Goal: Information Seeking & Learning: Learn about a topic

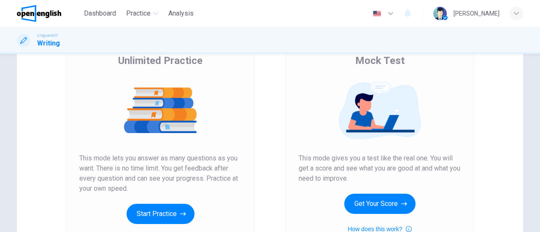
scroll to position [84, 0]
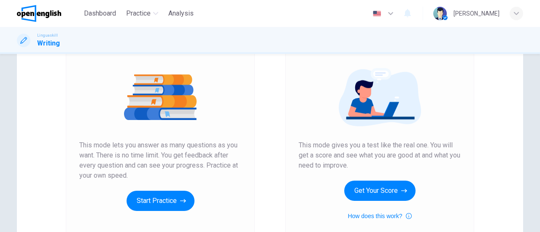
click at [388, 194] on button "Get Your Score" at bounding box center [379, 191] width 71 height 20
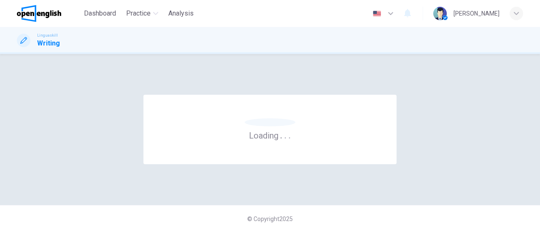
scroll to position [0, 0]
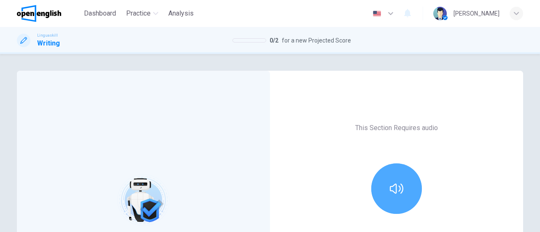
click at [386, 194] on button "button" at bounding box center [396, 189] width 51 height 51
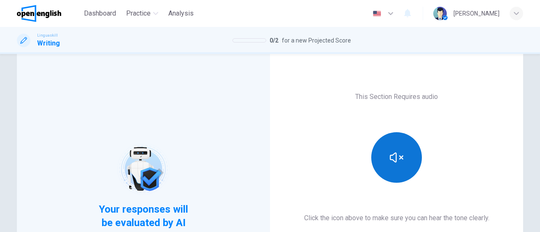
scroll to position [42, 0]
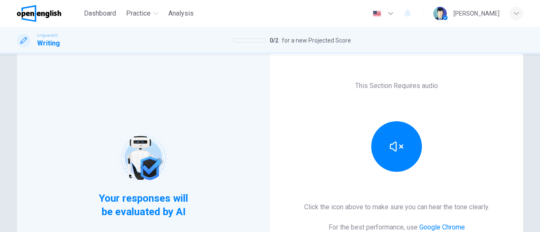
click at [355, 89] on h6 "This Section Requires audio" at bounding box center [396, 86] width 83 height 10
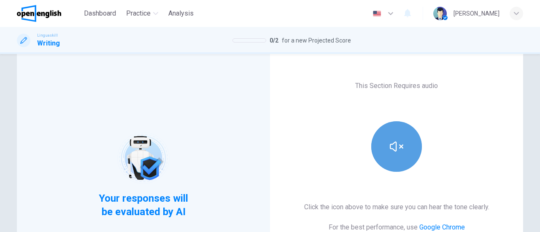
click at [385, 124] on button "button" at bounding box center [396, 146] width 51 height 51
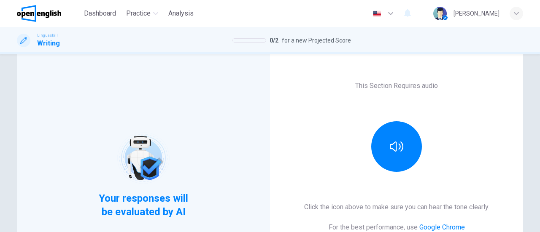
scroll to position [175, 0]
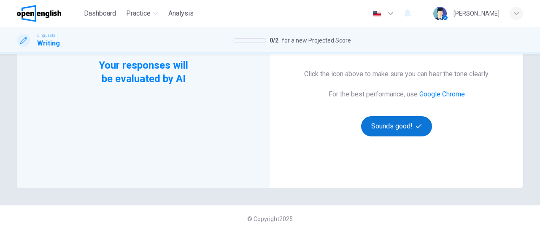
click at [406, 134] on button "Sounds good!" at bounding box center [396, 126] width 71 height 20
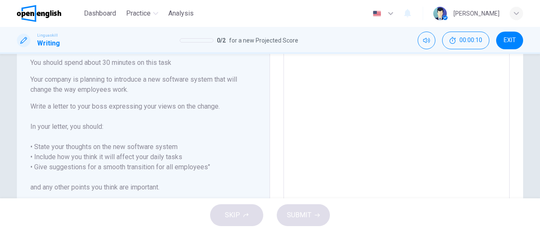
scroll to position [42, 0]
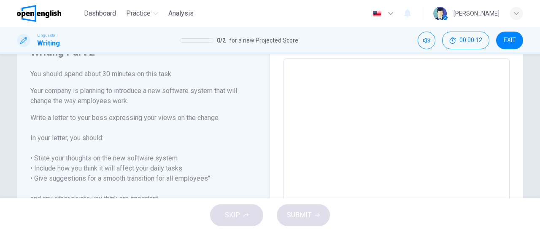
drag, startPoint x: 28, startPoint y: 93, endPoint x: 64, endPoint y: 139, distance: 58.5
click at [64, 139] on div "You should spend about 30 minutes on this task Your company is planning to intr…" at bounding box center [143, 146] width 226 height 155
drag, startPoint x: 30, startPoint y: 76, endPoint x: 93, endPoint y: 171, distance: 114.0
click at [93, 171] on div "You should spend about 30 minutes on this task Your company is planning to intr…" at bounding box center [143, 146] width 226 height 155
drag, startPoint x: 30, startPoint y: 91, endPoint x: 54, endPoint y: 110, distance: 30.3
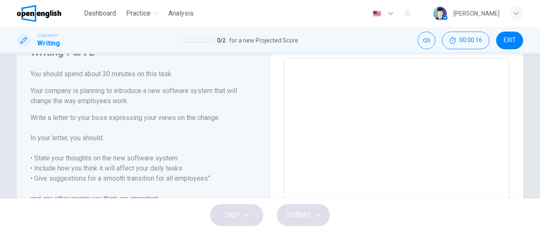
click at [62, 137] on div "You should spend about 30 minutes on this task Your company is planning to intr…" at bounding box center [143, 146] width 226 height 155
click at [54, 110] on div "You should spend about 30 minutes on this task Your company is planning to intr…" at bounding box center [143, 146] width 226 height 155
click at [54, 86] on h6 "Your company is planning to introduce a new software system that will change th…" at bounding box center [143, 96] width 226 height 20
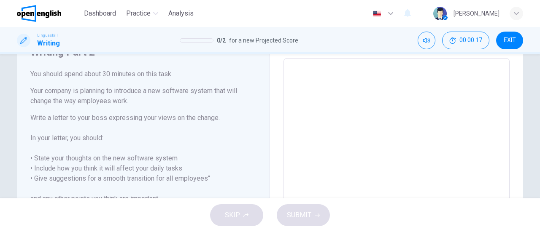
click at [54, 86] on h6 "Your company is planning to introduce a new software system that will change th…" at bounding box center [143, 96] width 226 height 20
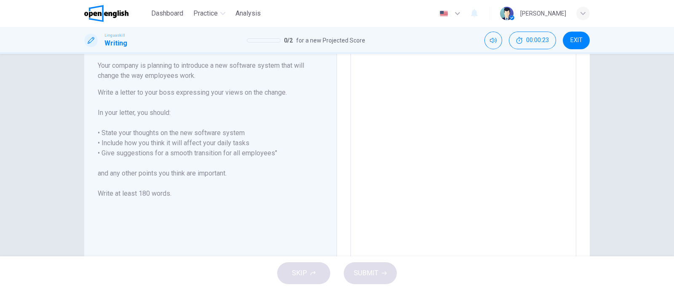
scroll to position [15, 0]
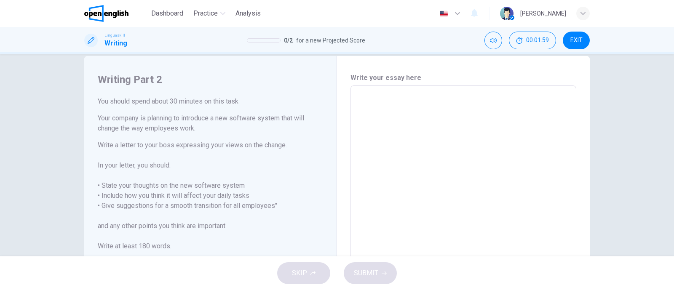
click at [443, 107] on textarea at bounding box center [464, 202] width 214 height 219
click at [431, 111] on textarea at bounding box center [464, 202] width 214 height 219
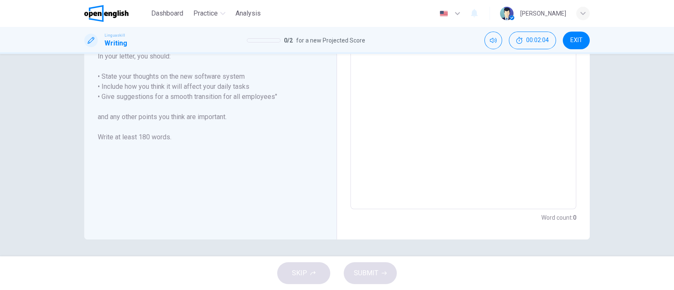
scroll to position [0, 0]
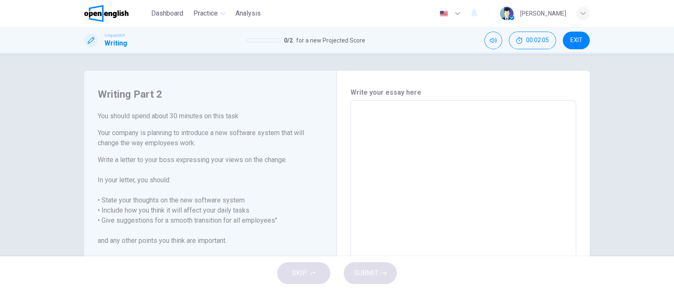
click at [426, 111] on textarea at bounding box center [464, 216] width 214 height 219
paste textarea "*"
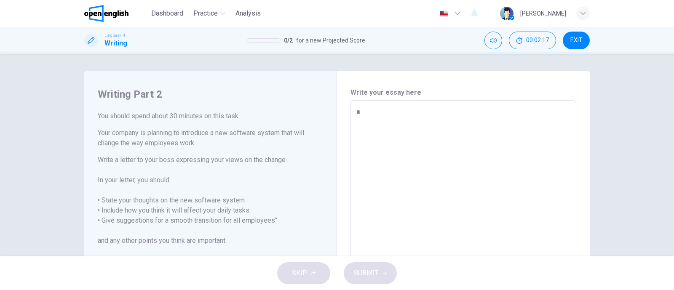
type textarea "**"
type textarea "*"
type textarea "***"
type textarea "*"
type textarea "*****"
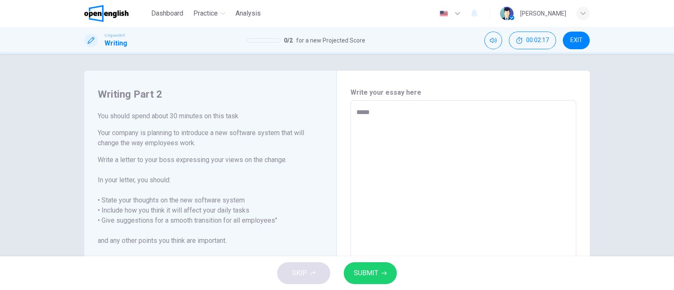
type textarea "*"
type textarea "********"
type textarea "*"
type textarea "*********"
type textarea "*"
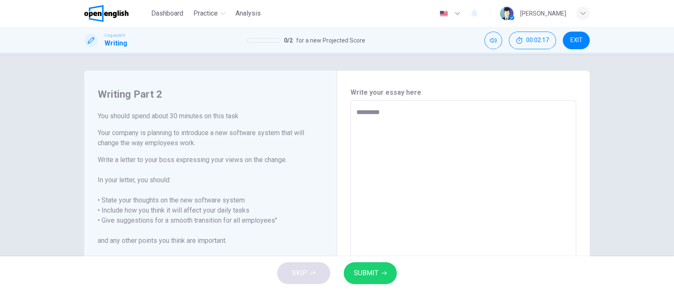
type textarea "**********"
type textarea "*"
type textarea "**********"
type textarea "*"
type textarea "**********"
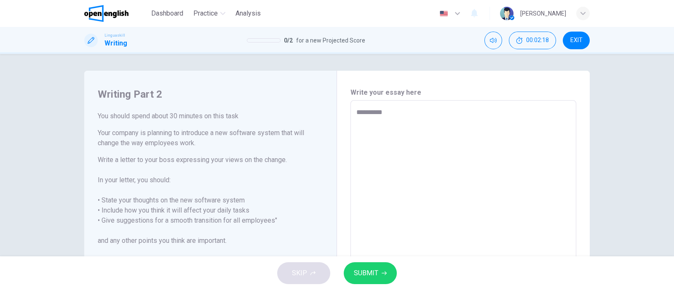
type textarea "*"
type textarea "*********"
type textarea "*"
type textarea "*******"
type textarea "*"
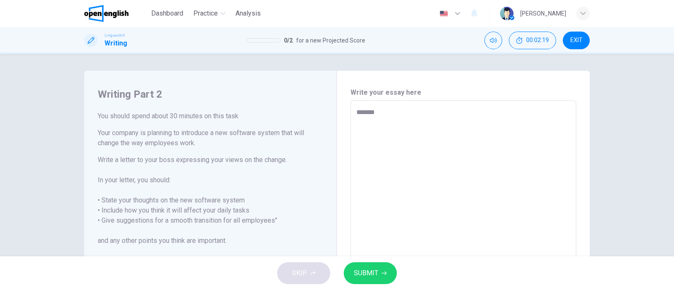
type textarea "******"
type textarea "*"
type textarea "****"
type textarea "*"
type textarea "**"
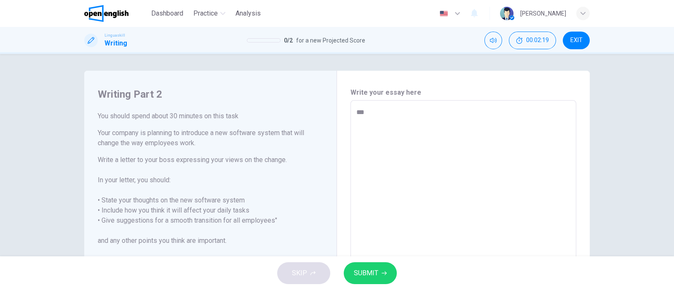
type textarea "*"
click at [405, 134] on textarea at bounding box center [464, 216] width 214 height 219
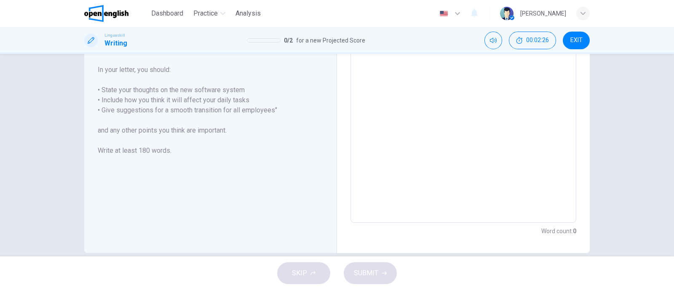
scroll to position [124, 0]
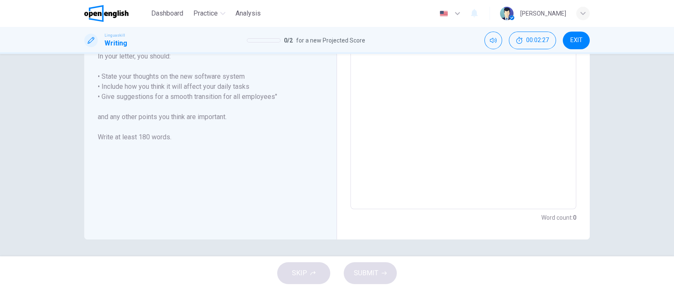
click at [539, 39] on span "EXIT" at bounding box center [577, 40] width 12 height 7
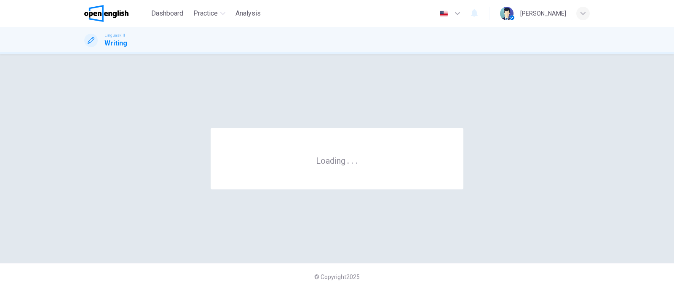
scroll to position [0, 0]
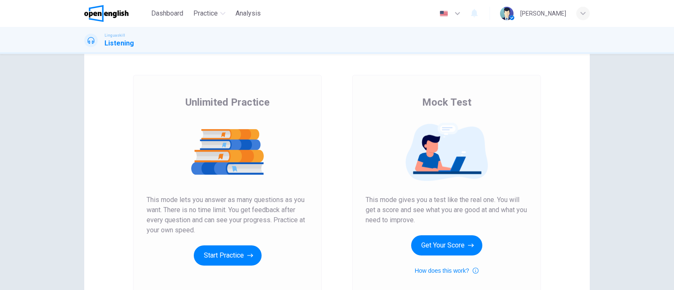
scroll to position [52, 0]
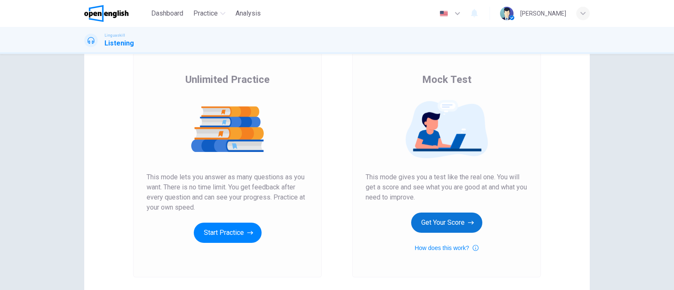
click at [461, 221] on button "Get Your Score" at bounding box center [446, 223] width 71 height 20
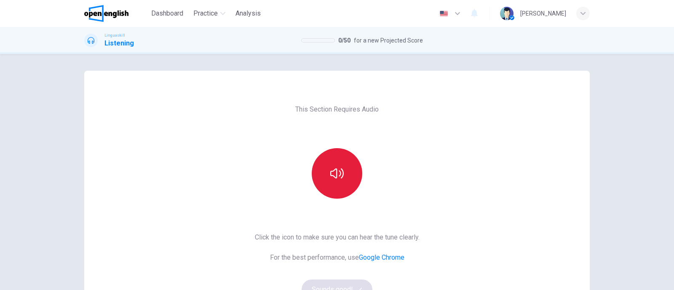
click at [345, 176] on button "button" at bounding box center [337, 173] width 51 height 51
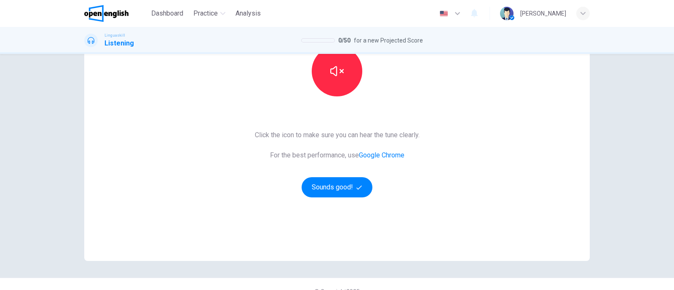
scroll to position [105, 0]
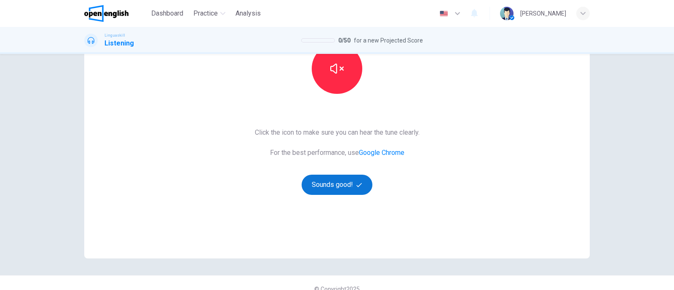
click at [343, 193] on button "Sounds good!" at bounding box center [337, 185] width 71 height 20
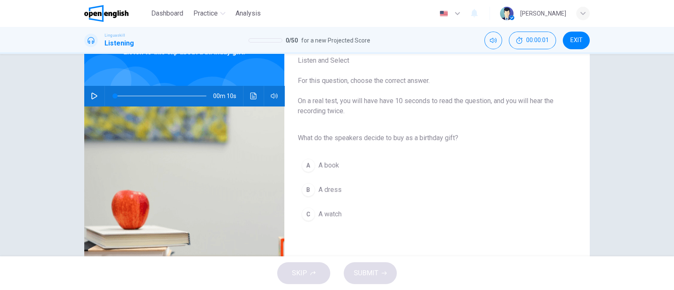
scroll to position [0, 0]
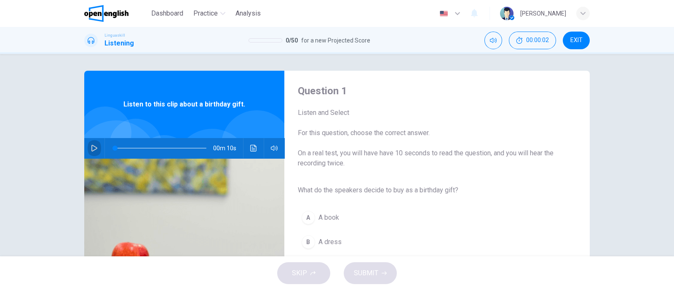
click at [91, 149] on icon "button" at bounding box center [94, 148] width 7 height 7
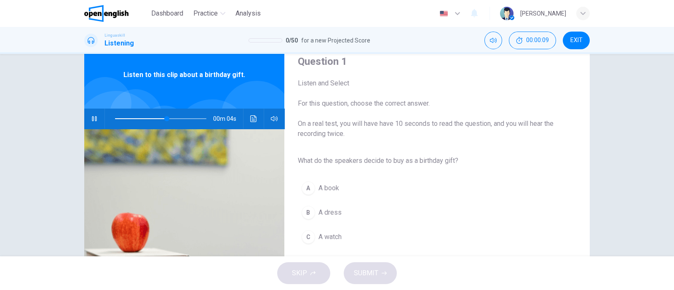
scroll to position [52, 0]
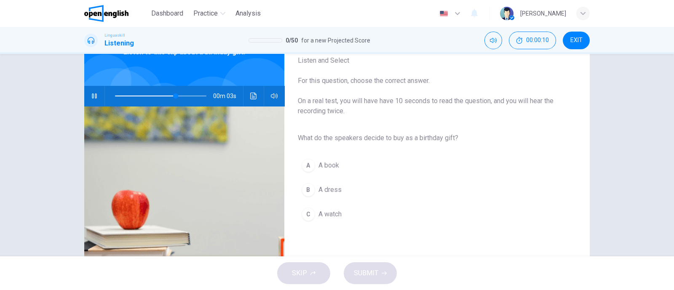
click at [310, 164] on div "A" at bounding box center [308, 165] width 13 height 13
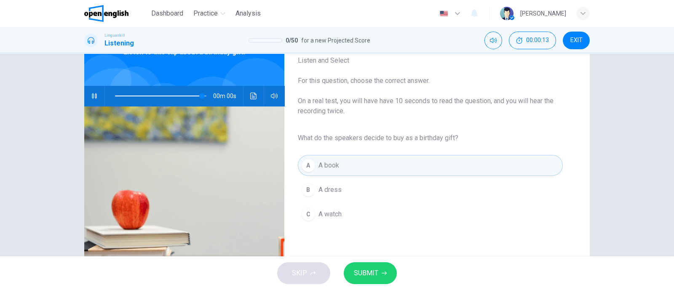
type input "*"
click at [372, 271] on span "SUBMIT" at bounding box center [366, 274] width 24 height 12
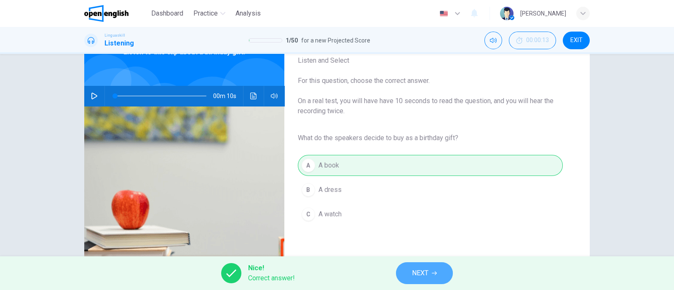
click at [413, 269] on span "NEXT" at bounding box center [420, 274] width 16 height 12
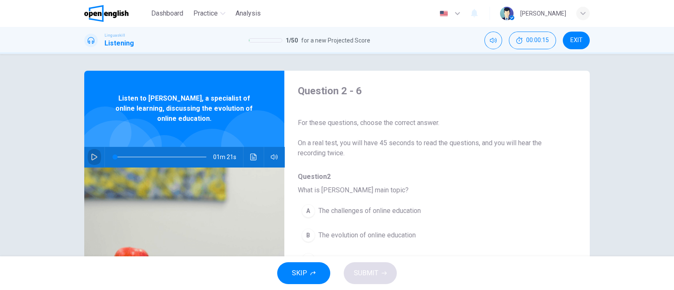
click at [92, 159] on icon "button" at bounding box center [94, 157] width 6 height 7
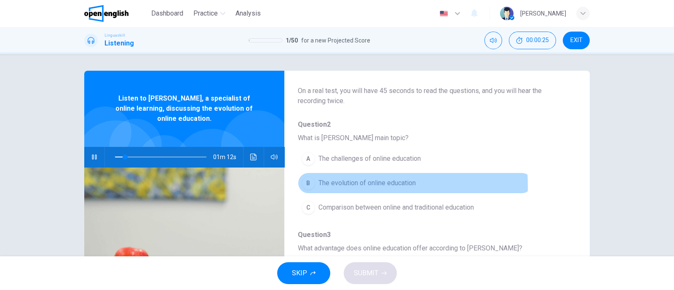
click at [302, 186] on div "B" at bounding box center [308, 183] width 13 height 13
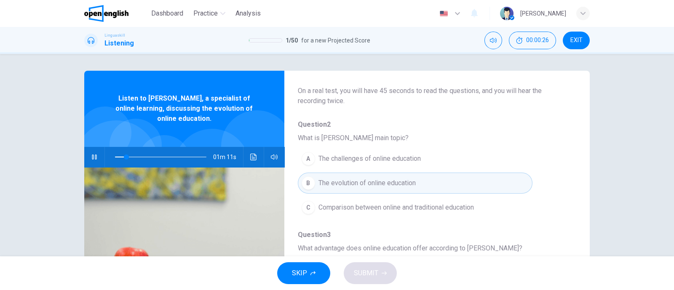
click at [306, 184] on div "B" at bounding box center [308, 183] width 13 height 13
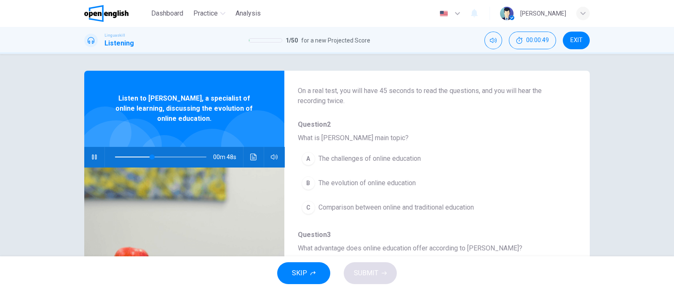
click at [198, 157] on span at bounding box center [160, 157] width 91 height 12
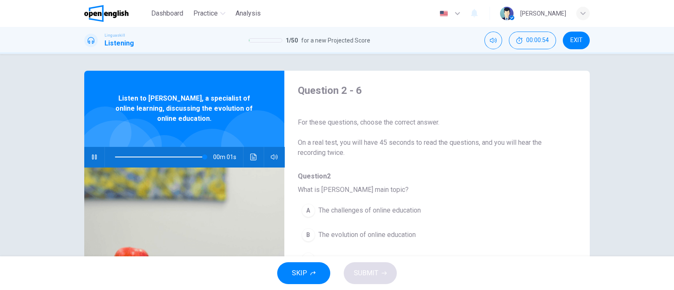
scroll to position [0, 0]
type input "*"
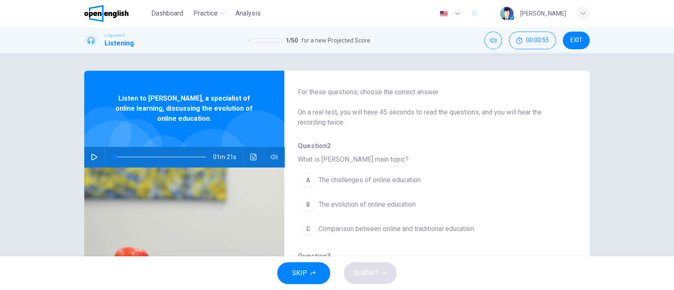
scroll to position [52, 0]
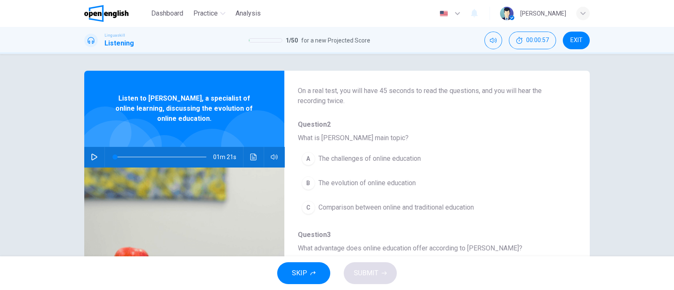
click at [309, 184] on div "B" at bounding box center [308, 183] width 13 height 13
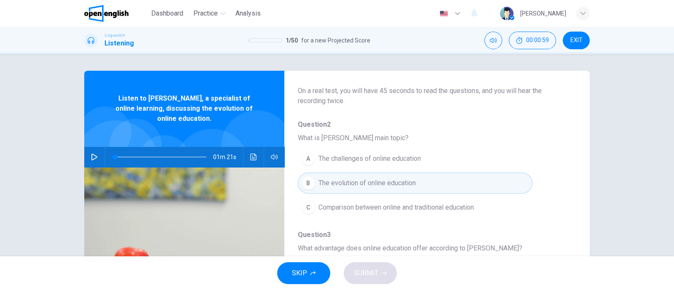
click at [306, 179] on div "B" at bounding box center [308, 183] width 13 height 13
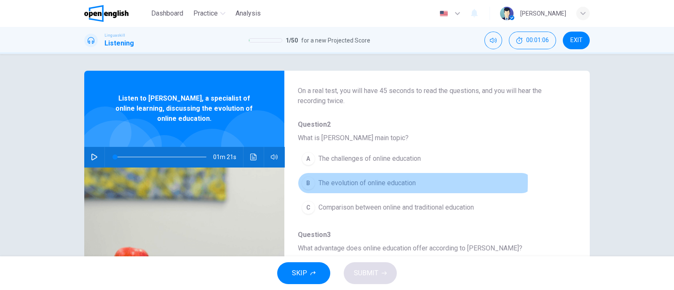
click at [304, 181] on div "B" at bounding box center [308, 183] width 13 height 13
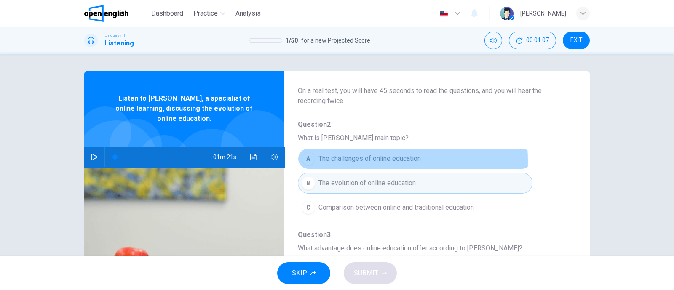
click at [304, 161] on div "A" at bounding box center [308, 158] width 13 height 13
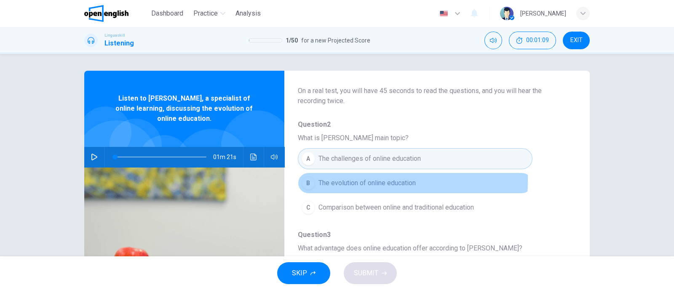
click at [311, 180] on div "B" at bounding box center [308, 183] width 13 height 13
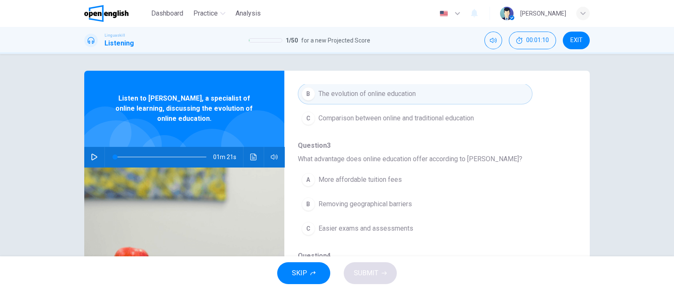
scroll to position [158, 0]
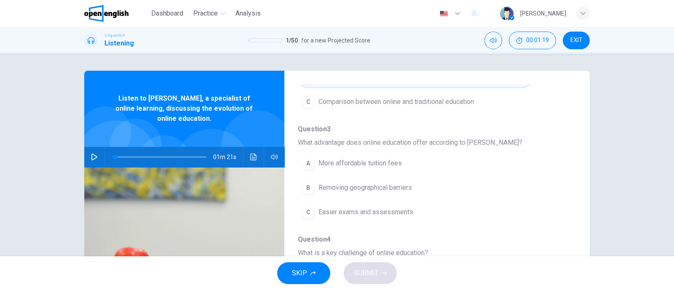
click at [333, 212] on span "Easier exams and assessments" at bounding box center [366, 212] width 95 height 10
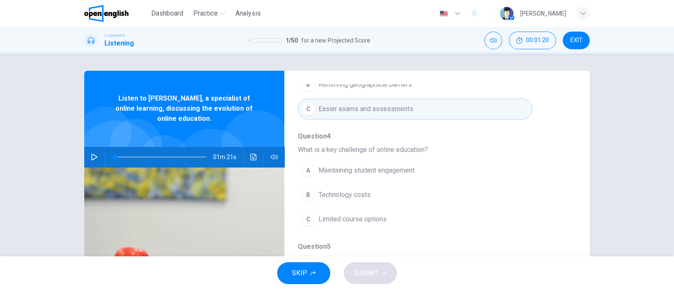
scroll to position [263, 0]
click at [344, 174] on button "A Maintaining student engagement" at bounding box center [415, 168] width 235 height 21
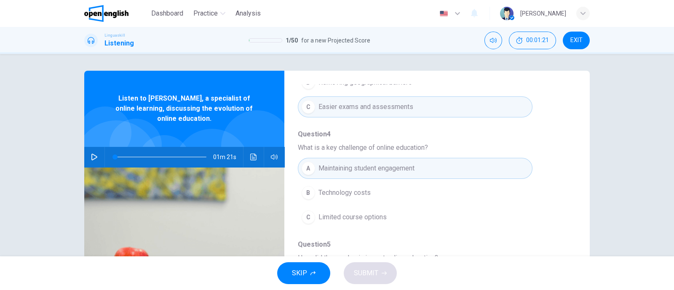
scroll to position [361, 0]
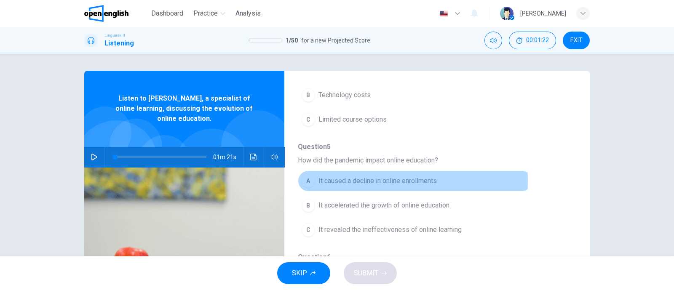
click at [329, 180] on span "It caused a decline in online enrollments" at bounding box center [378, 181] width 118 height 10
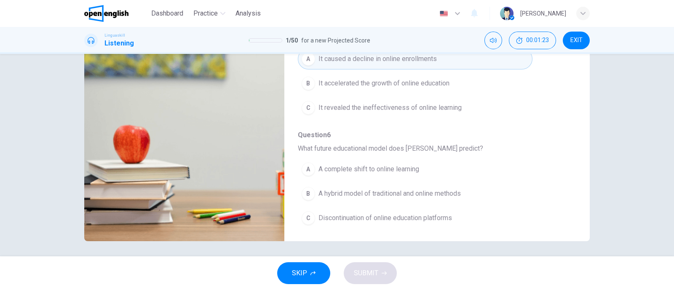
scroll to position [124, 0]
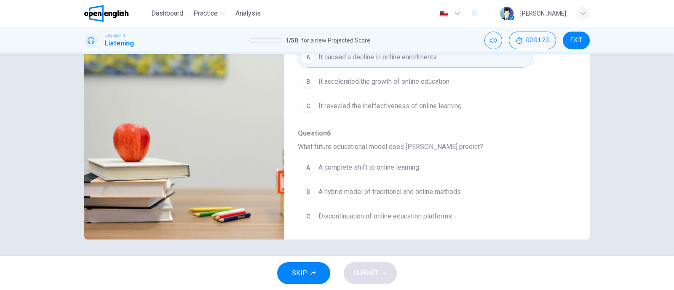
click at [344, 174] on button "A A complete shift to online learning" at bounding box center [415, 167] width 235 height 21
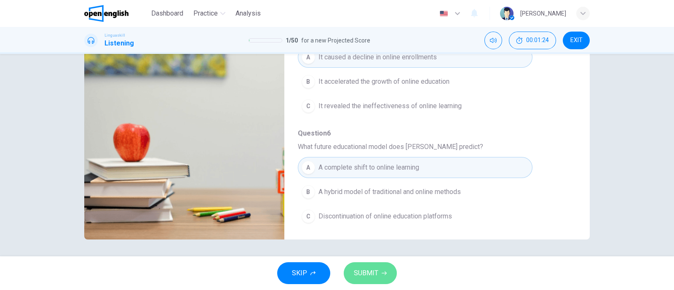
click at [364, 269] on span "SUBMIT" at bounding box center [366, 274] width 24 height 12
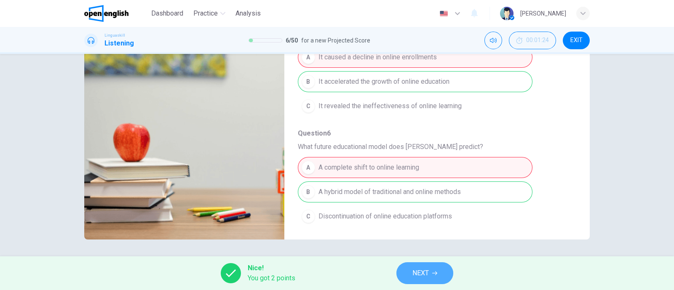
click at [435, 271] on icon "button" at bounding box center [435, 273] width 5 height 5
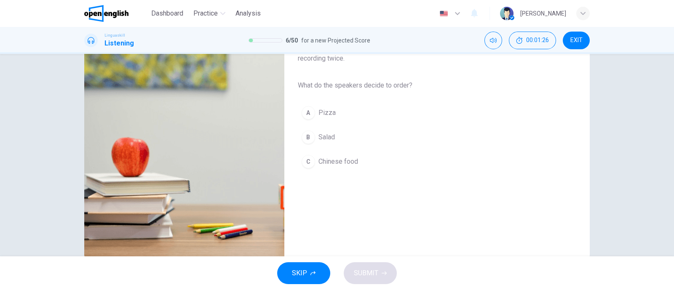
scroll to position [52, 0]
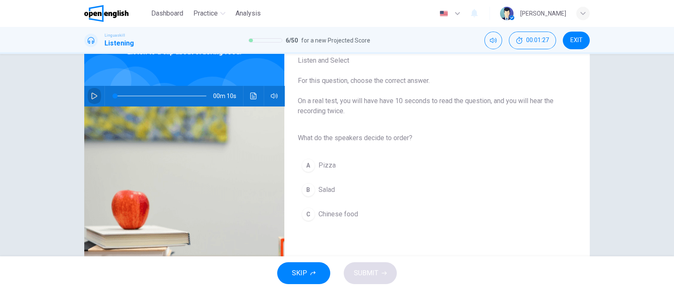
click at [88, 98] on button "button" at bounding box center [94, 96] width 13 height 20
type input "*"
click at [308, 187] on div "B" at bounding box center [308, 189] width 13 height 13
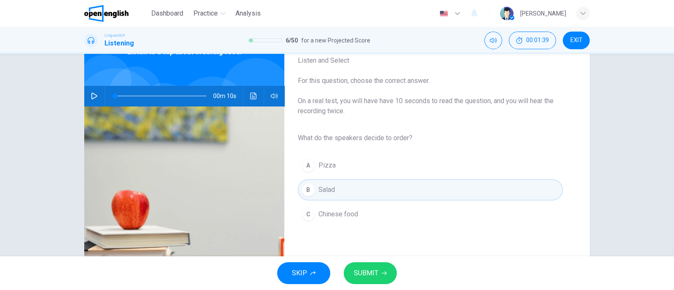
click at [367, 270] on span "SUBMIT" at bounding box center [366, 274] width 24 height 12
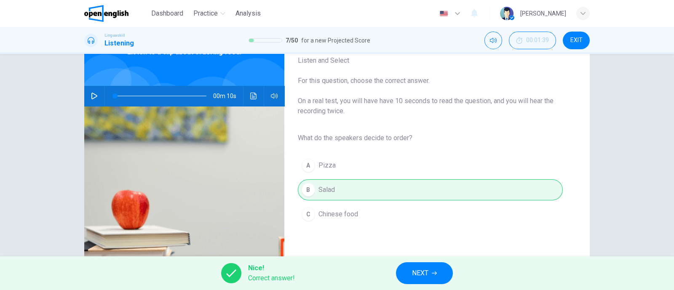
click at [424, 268] on span "NEXT" at bounding box center [420, 274] width 16 height 12
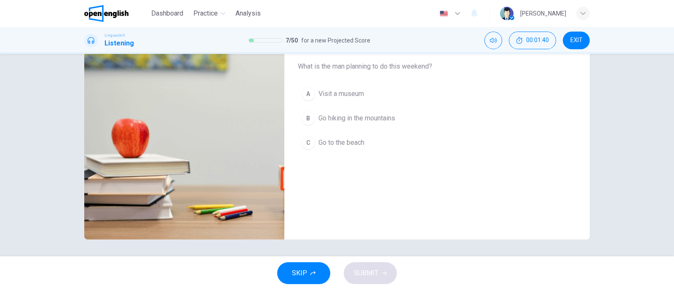
scroll to position [0, 0]
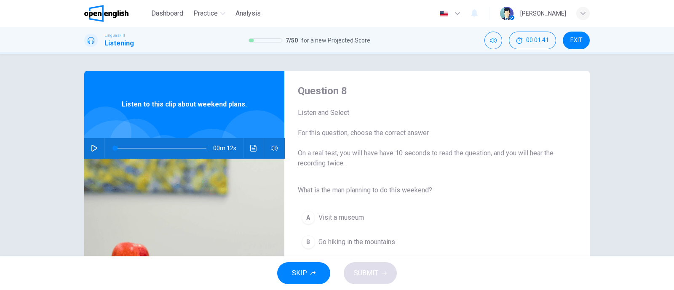
click at [88, 150] on button "button" at bounding box center [94, 148] width 13 height 20
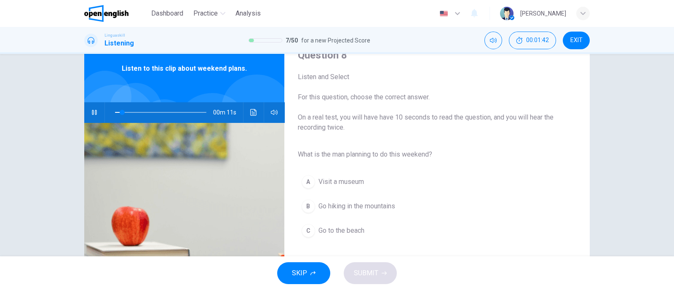
scroll to position [52, 0]
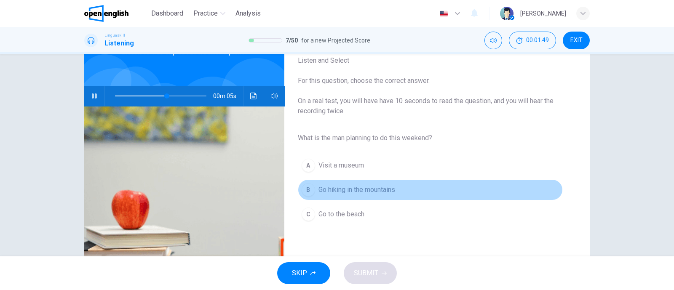
click at [307, 193] on div "B" at bounding box center [308, 189] width 13 height 13
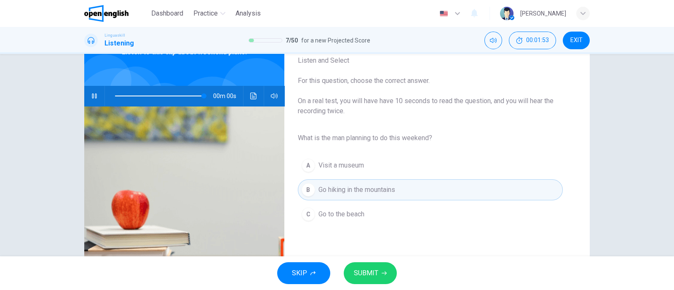
type input "*"
click at [373, 266] on button "SUBMIT" at bounding box center [370, 274] width 53 height 22
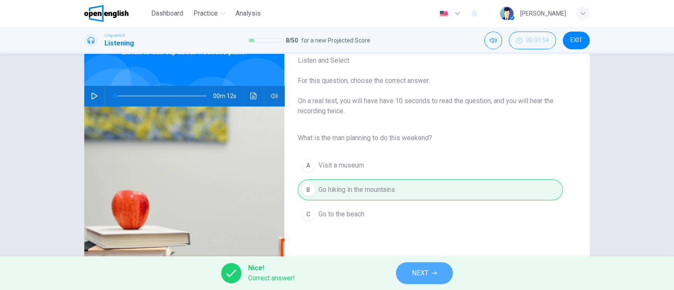
click at [445, 272] on button "NEXT" at bounding box center [424, 274] width 57 height 22
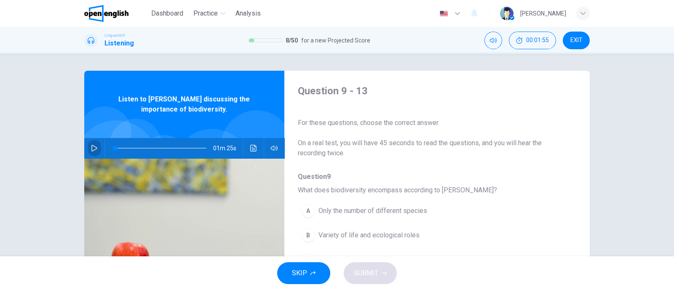
click at [93, 145] on button "button" at bounding box center [94, 148] width 13 height 20
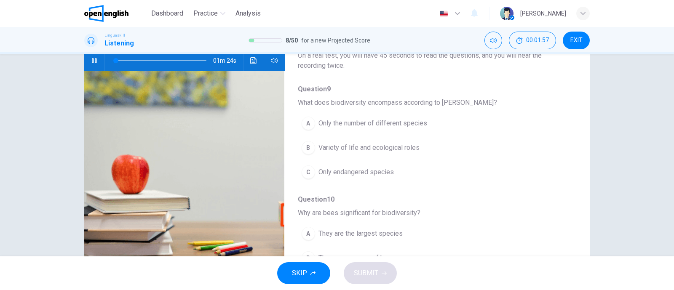
scroll to position [71, 0]
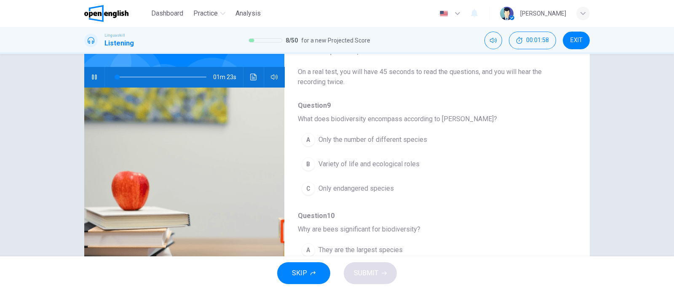
click at [302, 142] on div "A" at bounding box center [308, 139] width 13 height 13
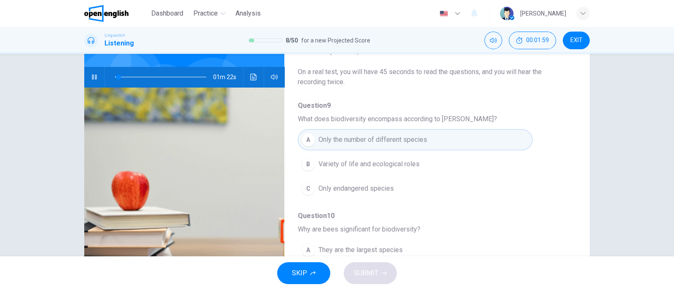
scroll to position [52, 0]
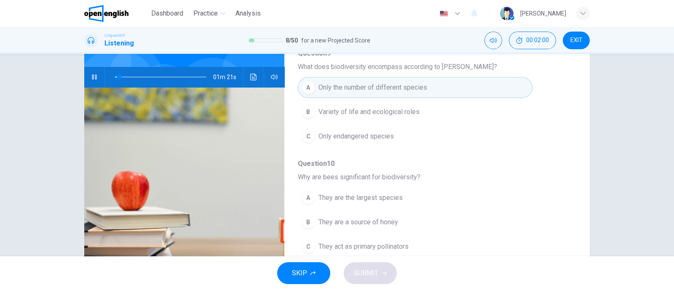
click at [306, 218] on div "B" at bounding box center [308, 222] width 13 height 13
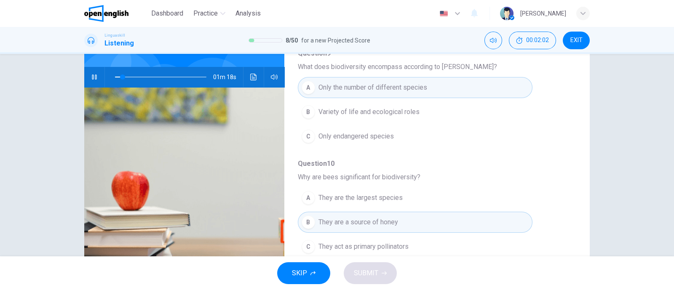
click at [202, 74] on span at bounding box center [160, 77] width 91 height 12
type input "*"
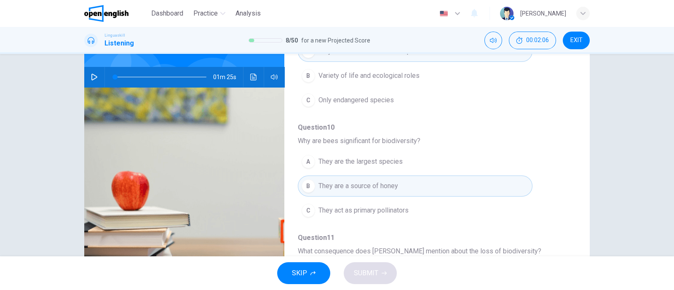
scroll to position [158, 0]
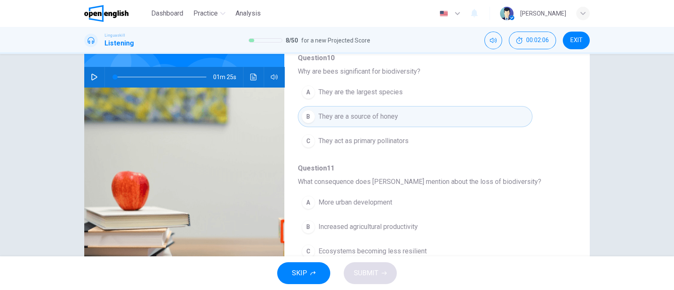
click at [310, 207] on button "A More urban development" at bounding box center [415, 202] width 235 height 21
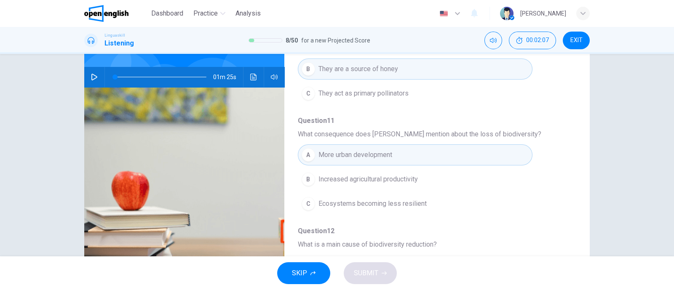
scroll to position [316, 0]
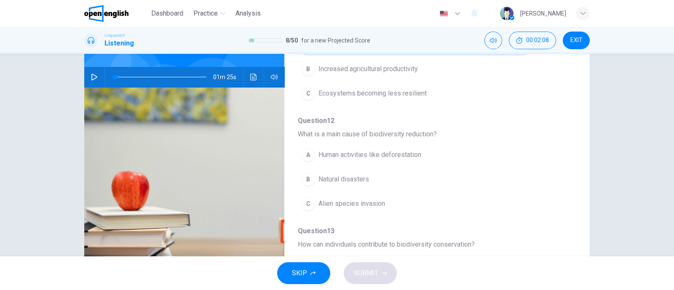
click at [312, 199] on button "C Alien species invasion" at bounding box center [415, 203] width 235 height 21
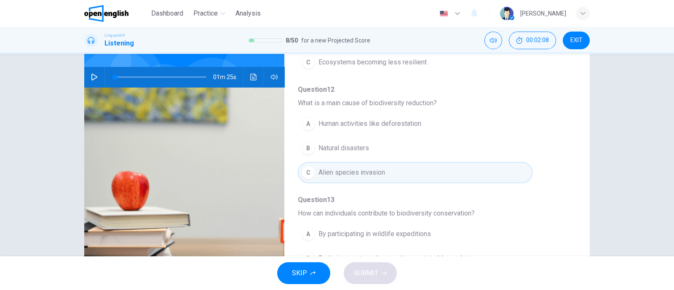
scroll to position [361, 0]
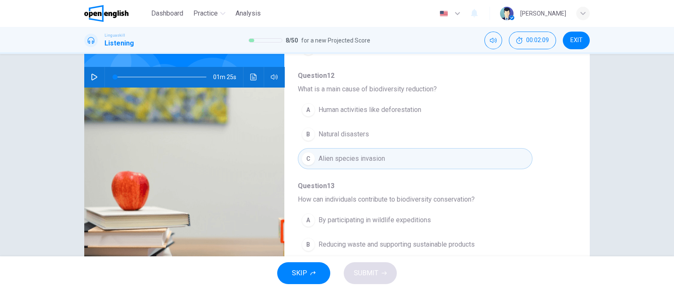
click at [311, 239] on div "B" at bounding box center [308, 244] width 13 height 13
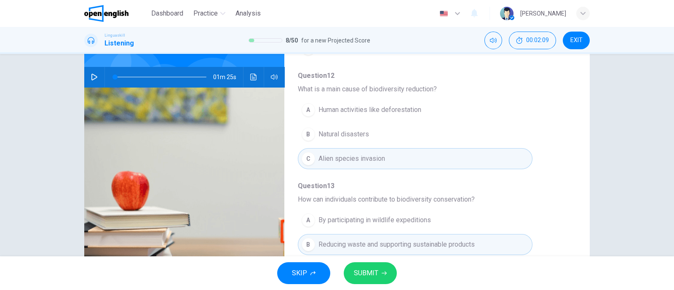
scroll to position [124, 0]
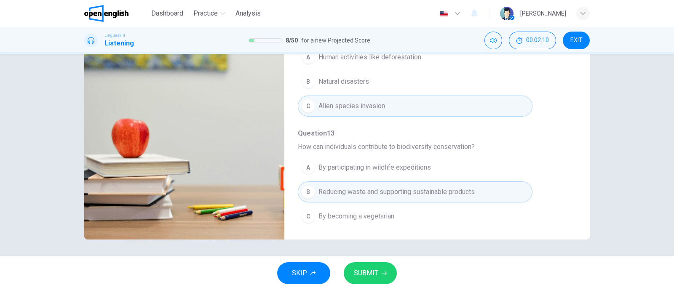
click at [361, 272] on span "SUBMIT" at bounding box center [366, 274] width 24 height 12
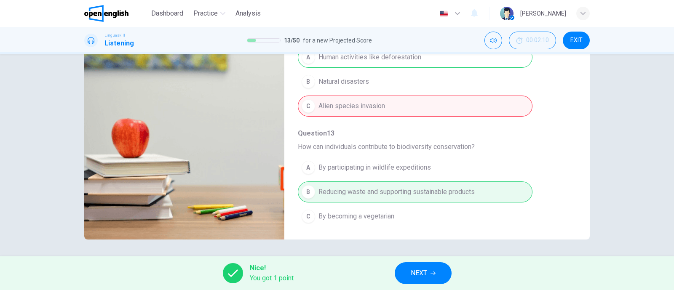
click at [415, 268] on span "NEXT" at bounding box center [419, 274] width 16 height 12
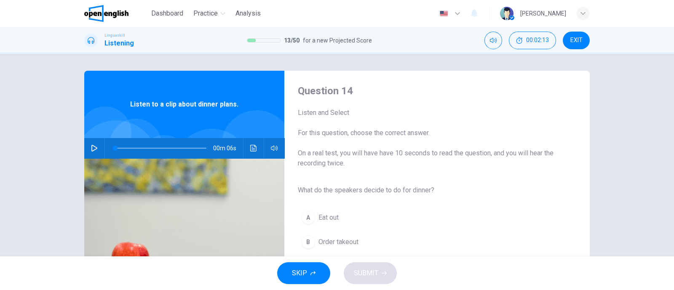
scroll to position [52, 0]
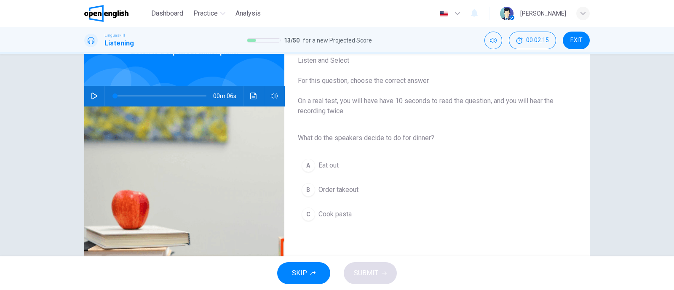
click at [88, 100] on button "button" at bounding box center [94, 96] width 13 height 20
type input "*"
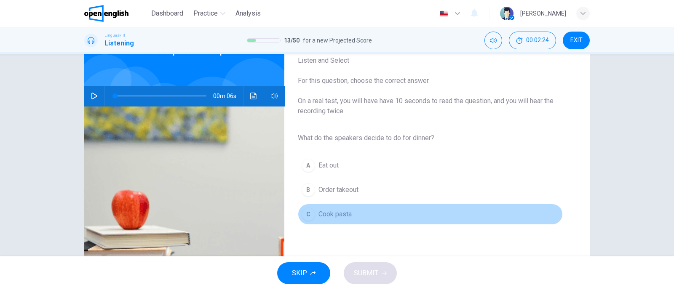
click at [302, 216] on div "C" at bounding box center [308, 214] width 13 height 13
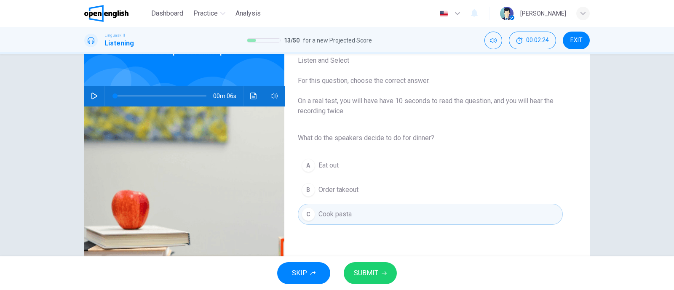
click at [374, 269] on span "SUBMIT" at bounding box center [366, 274] width 24 height 12
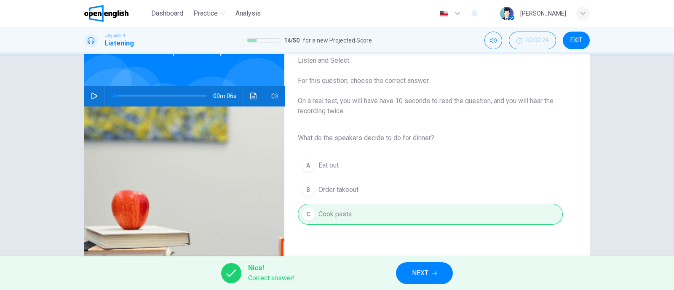
click at [417, 271] on span "NEXT" at bounding box center [420, 274] width 16 height 12
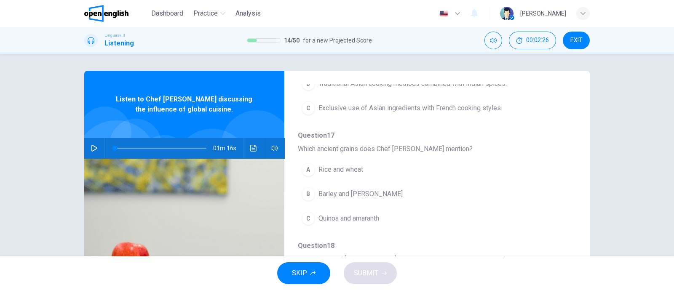
scroll to position [150, 0]
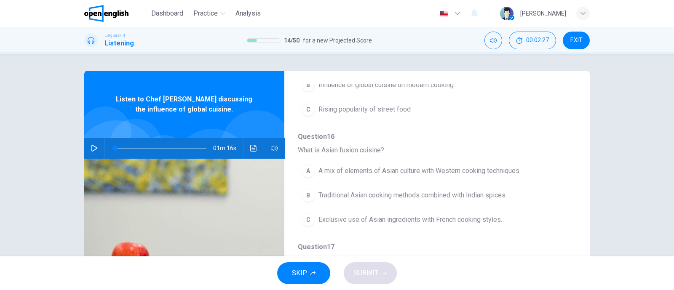
click at [97, 157] on div "01m 16s" at bounding box center [184, 148] width 200 height 20
click at [97, 147] on button "button" at bounding box center [94, 148] width 13 height 20
click at [204, 146] on span at bounding box center [160, 148] width 91 height 12
click at [202, 146] on span at bounding box center [160, 148] width 91 height 12
click at [91, 148] on icon "button" at bounding box center [94, 148] width 7 height 7
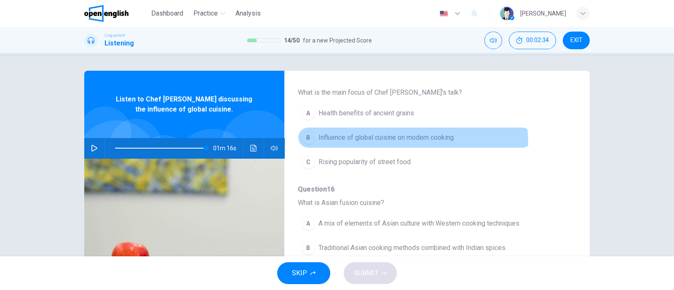
type input "*"
click at [304, 146] on button "B Influence of global cuisine on modern cooking" at bounding box center [415, 137] width 235 height 21
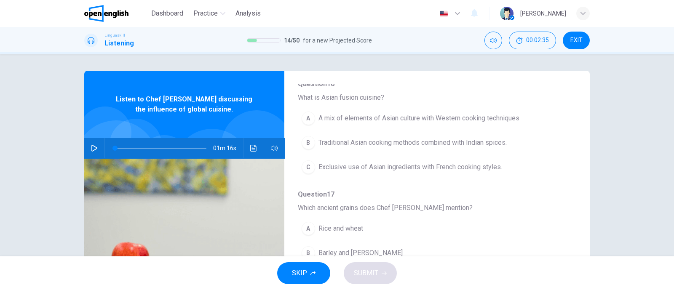
click at [304, 139] on div "B" at bounding box center [308, 142] width 13 height 13
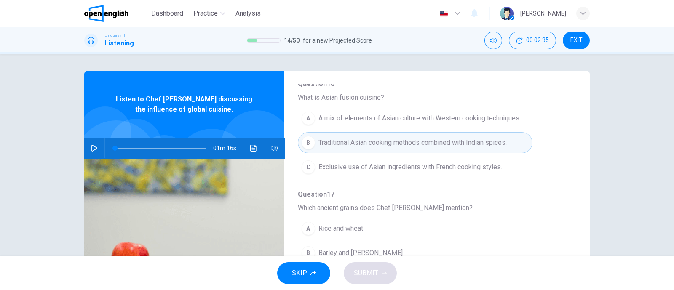
scroll to position [361, 0]
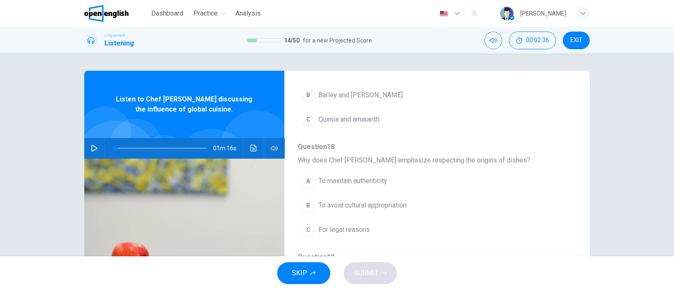
click at [306, 196] on button "B To avoid cultural appropriation" at bounding box center [415, 205] width 235 height 21
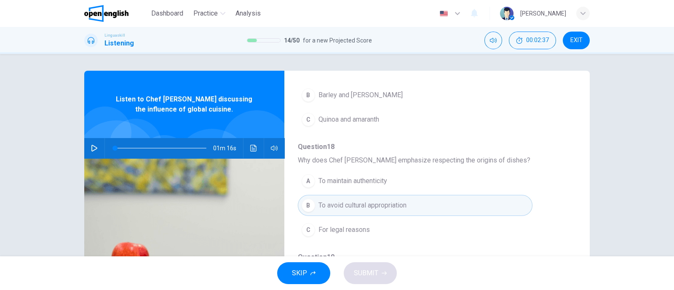
scroll to position [124, 0]
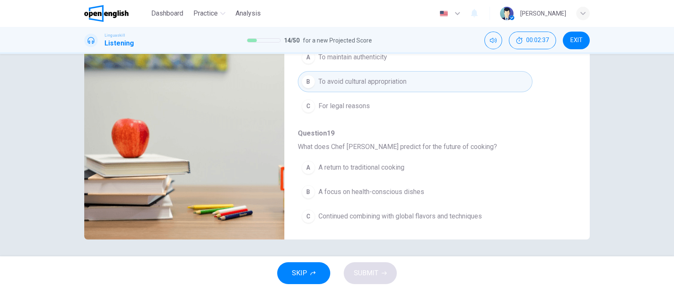
click at [312, 219] on button "C Continued combining with global flavors and techniques" at bounding box center [415, 216] width 235 height 21
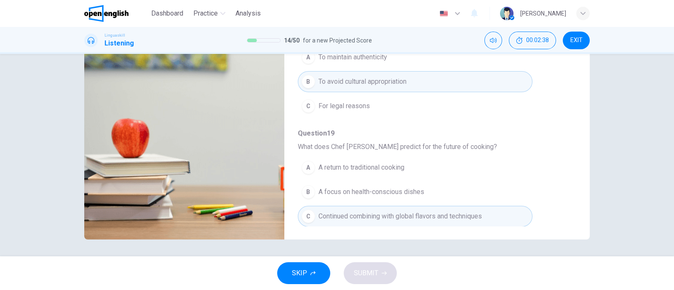
click at [360, 263] on div "SKIP SUBMIT" at bounding box center [337, 274] width 674 height 34
click at [363, 275] on div "SKIP SUBMIT" at bounding box center [337, 274] width 674 height 34
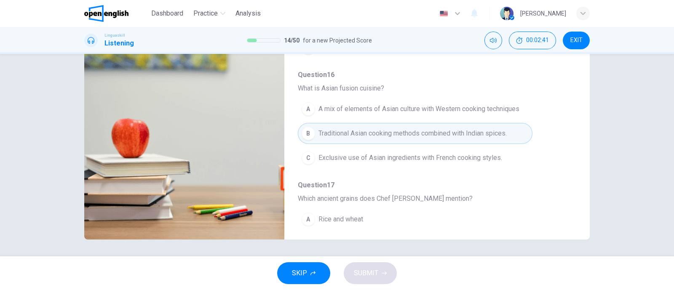
scroll to position [98, 0]
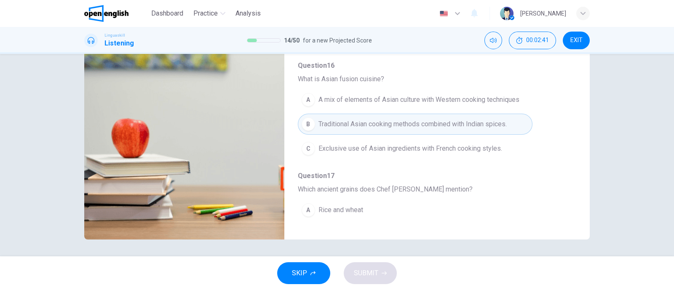
click at [344, 200] on button "A Rice and wheat" at bounding box center [415, 210] width 235 height 21
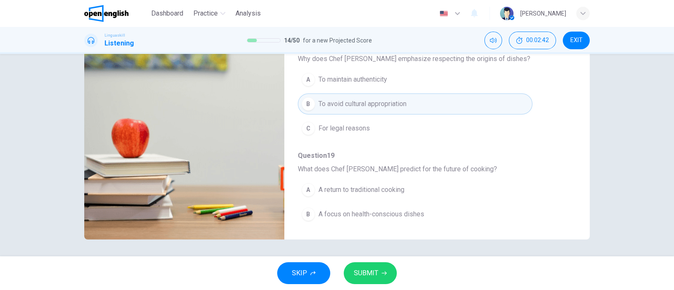
scroll to position [361, 0]
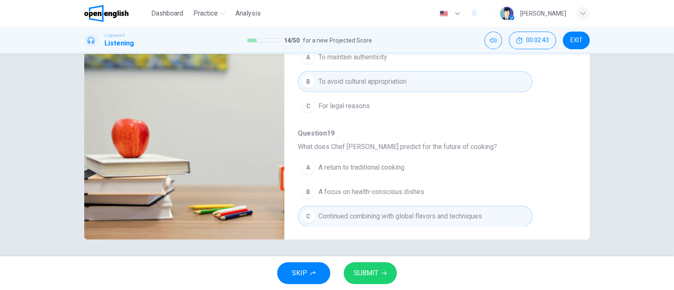
click at [383, 269] on button "SUBMIT" at bounding box center [370, 274] width 53 height 22
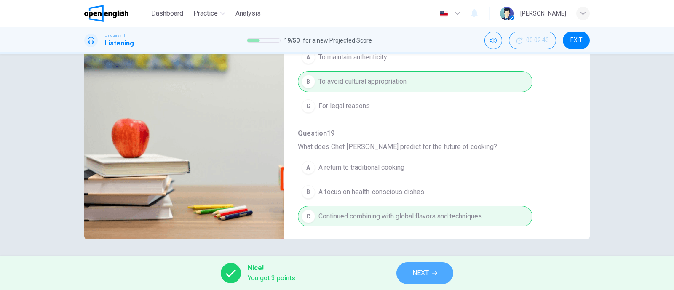
click at [430, 267] on button "NEXT" at bounding box center [425, 274] width 57 height 22
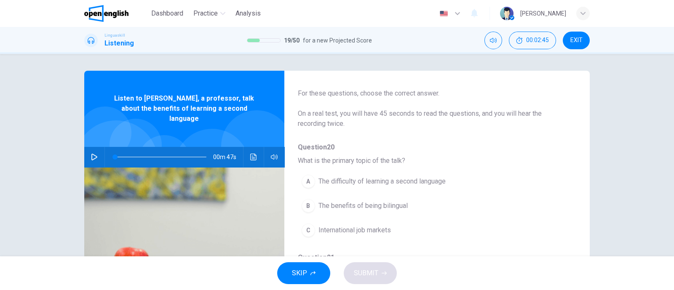
scroll to position [52, 0]
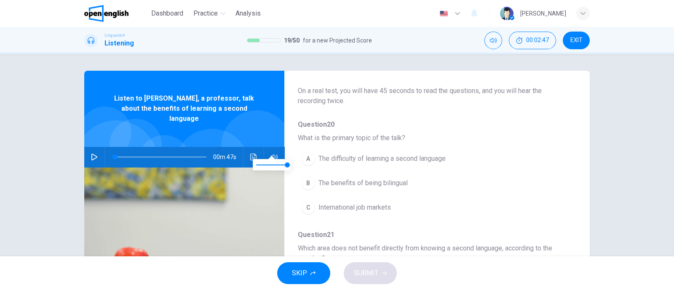
click at [306, 161] on div "A" at bounding box center [308, 158] width 13 height 13
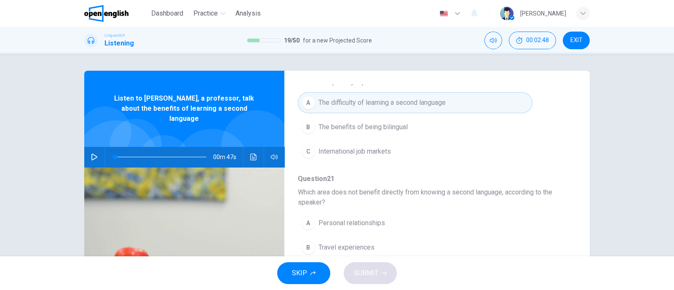
scroll to position [158, 0]
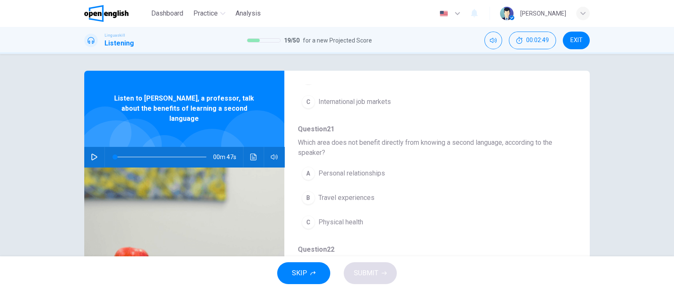
click at [98, 147] on div "00m 47s" at bounding box center [184, 157] width 200 height 20
click at [91, 154] on icon "button" at bounding box center [94, 157] width 7 height 7
click at [202, 151] on span at bounding box center [160, 157] width 91 height 12
type input "*"
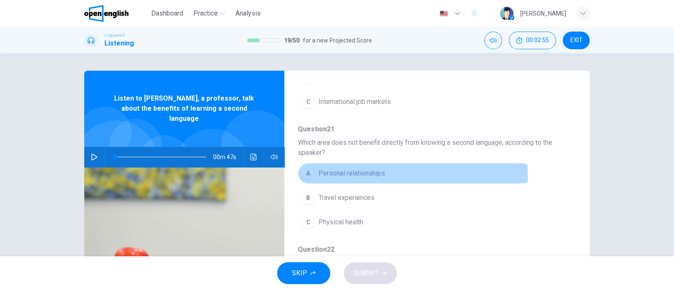
click at [305, 175] on div "A" at bounding box center [308, 173] width 13 height 13
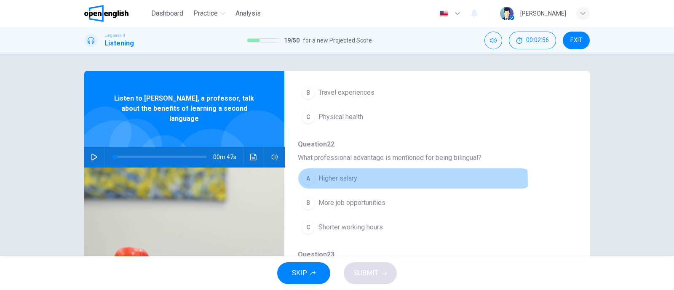
click at [307, 182] on div "A" at bounding box center [308, 178] width 13 height 13
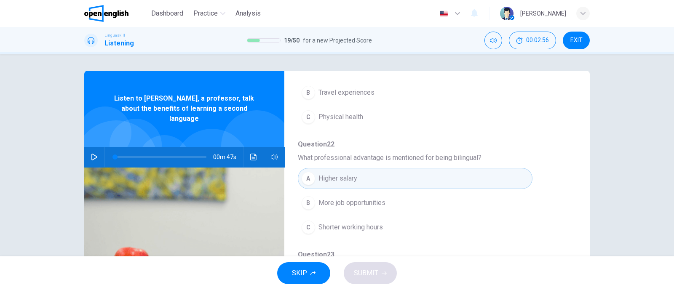
scroll to position [368, 0]
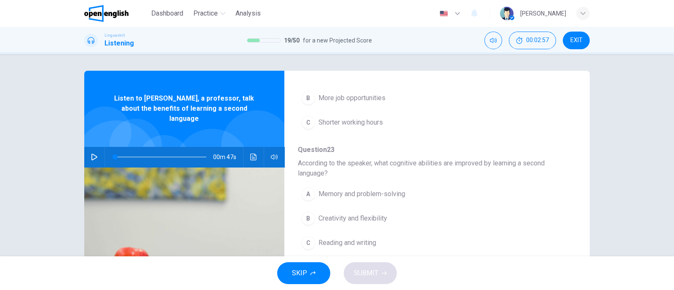
click at [312, 211] on button "B Creativity and flexibility" at bounding box center [415, 218] width 235 height 21
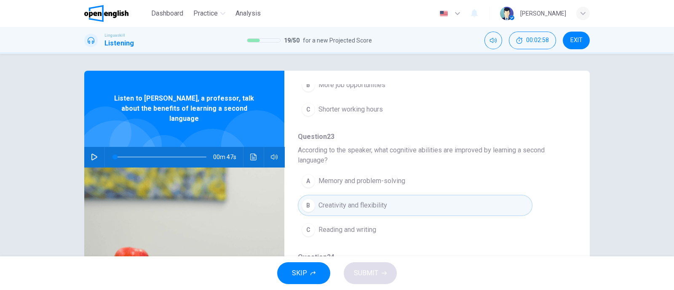
scroll to position [105, 0]
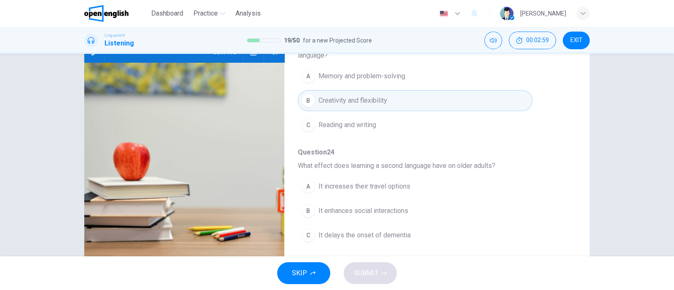
click at [308, 213] on div "B" at bounding box center [308, 210] width 13 height 13
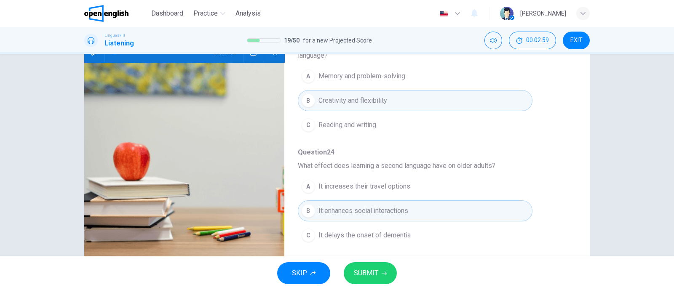
click at [308, 235] on div "C" at bounding box center [308, 235] width 13 height 13
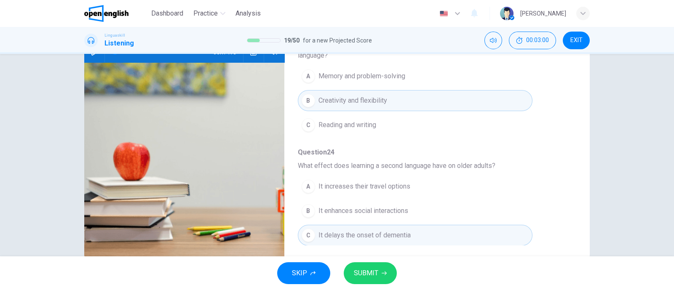
click at [368, 270] on span "SUBMIT" at bounding box center [366, 274] width 24 height 12
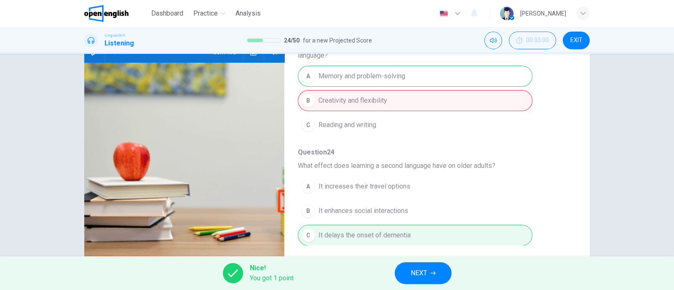
click at [421, 272] on span "NEXT" at bounding box center [419, 274] width 16 height 12
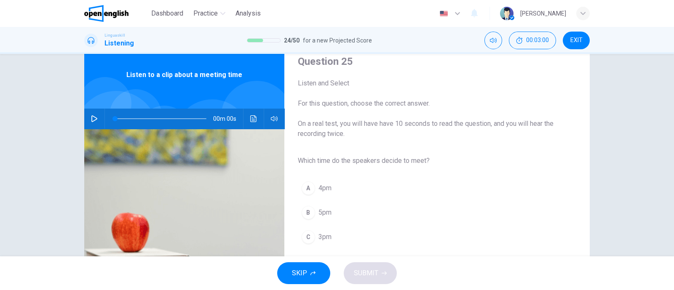
scroll to position [52, 0]
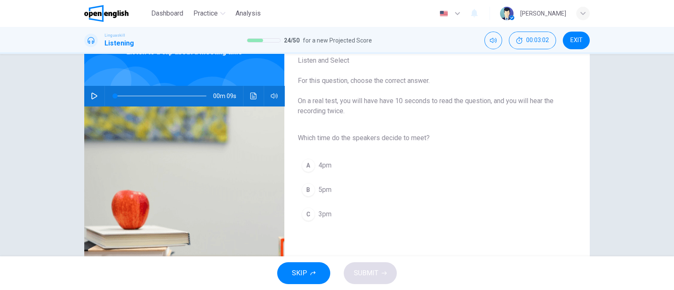
click at [88, 99] on button "button" at bounding box center [94, 96] width 13 height 20
click at [315, 214] on button "C 3pm" at bounding box center [430, 214] width 265 height 21
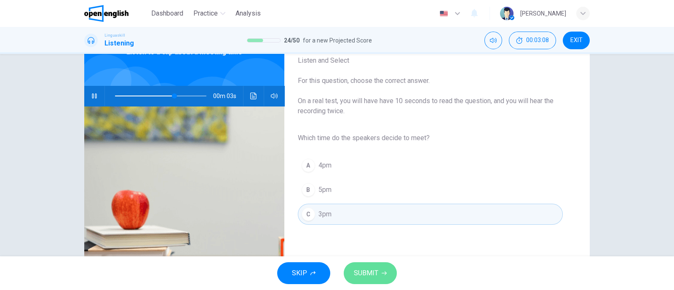
click at [369, 275] on span "SUBMIT" at bounding box center [366, 274] width 24 height 12
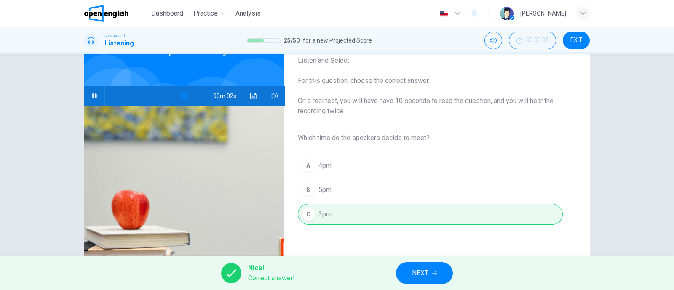
click at [411, 266] on button "NEXT" at bounding box center [424, 274] width 57 height 22
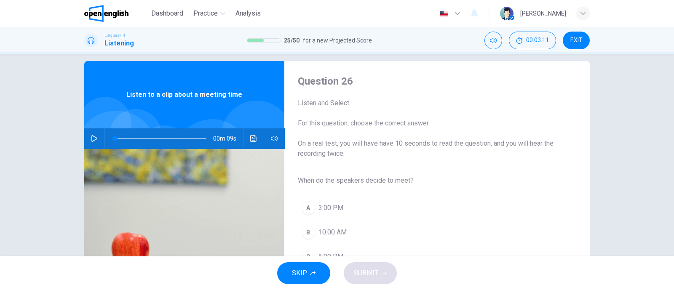
scroll to position [0, 0]
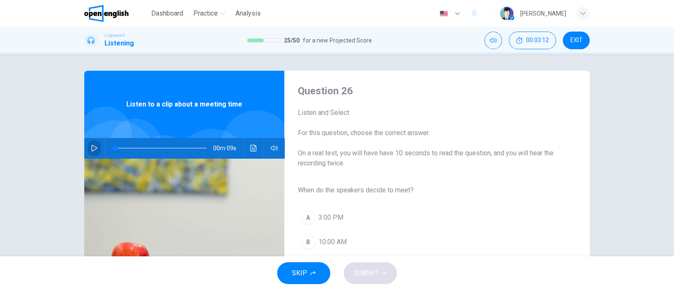
click at [93, 151] on icon "button" at bounding box center [94, 148] width 7 height 7
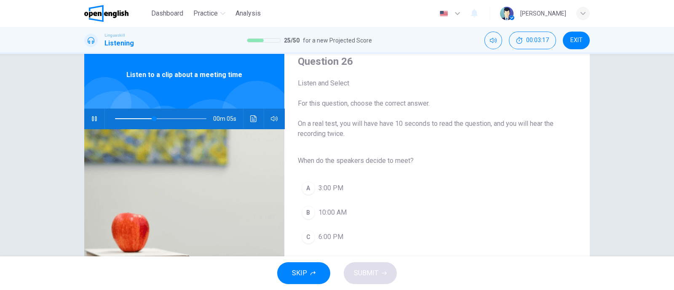
scroll to position [52, 0]
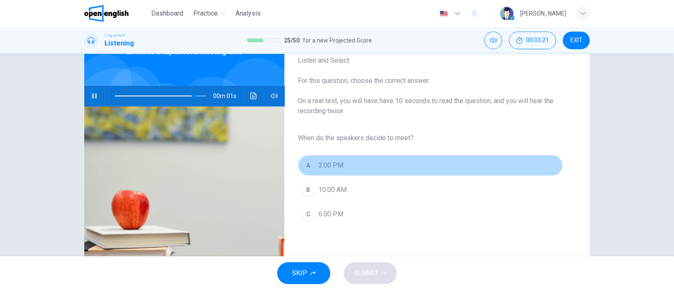
click at [304, 170] on div "A" at bounding box center [308, 165] width 13 height 13
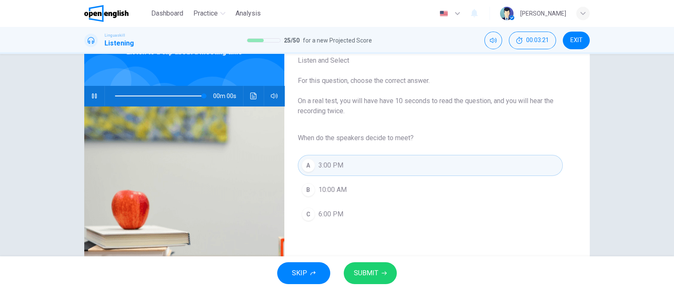
type input "*"
click at [390, 277] on button "SUBMIT" at bounding box center [370, 274] width 53 height 22
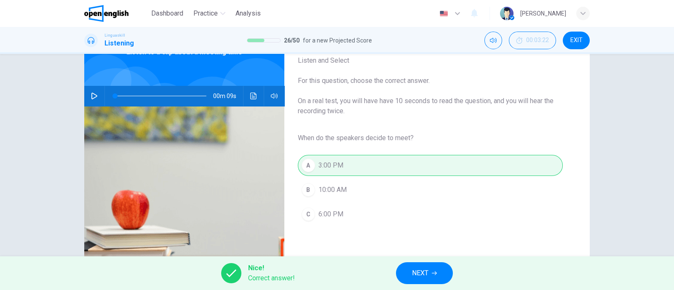
click at [419, 277] on span "NEXT" at bounding box center [420, 274] width 16 height 12
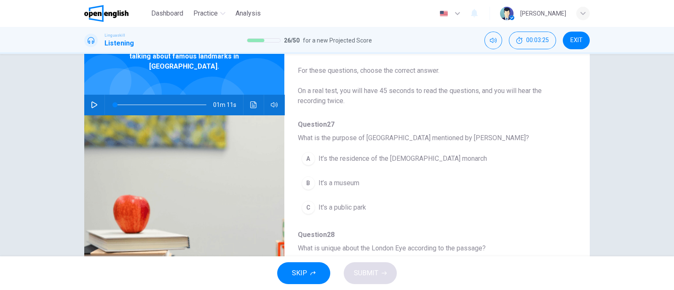
click at [201, 99] on span at bounding box center [160, 105] width 91 height 12
click at [88, 96] on button "button" at bounding box center [94, 105] width 13 height 20
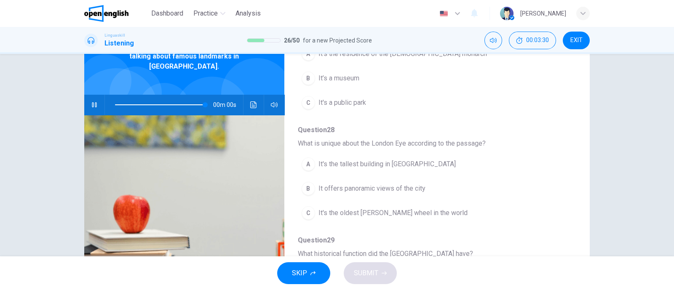
type input "*"
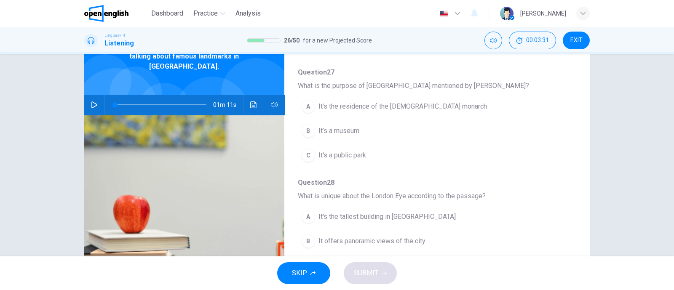
click at [308, 132] on div "B" at bounding box center [308, 130] width 13 height 13
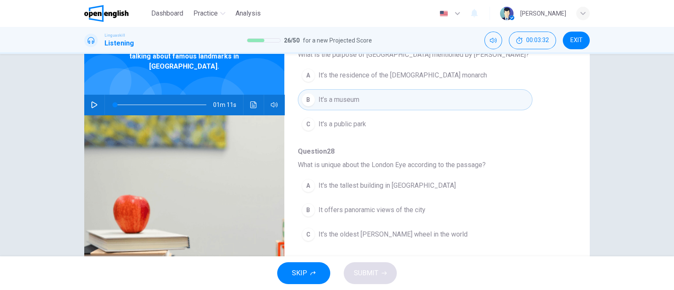
scroll to position [105, 0]
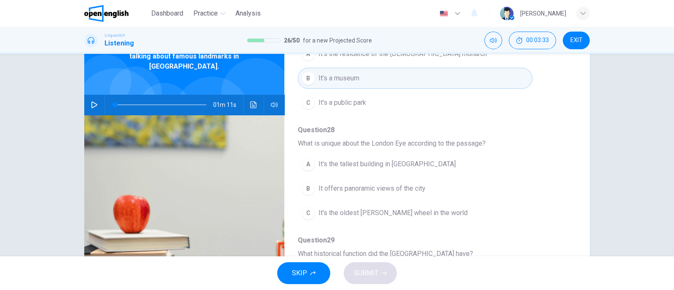
click at [306, 172] on button "A It's the tallest building in London" at bounding box center [415, 164] width 235 height 21
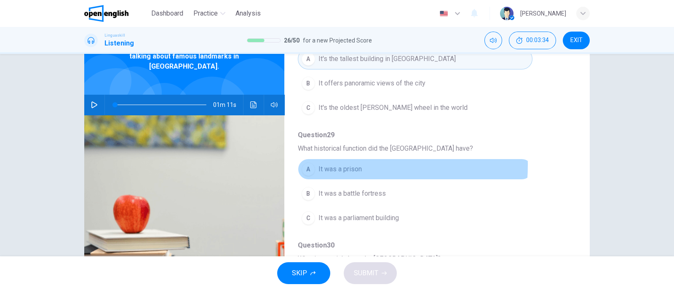
click at [310, 163] on div "A" at bounding box center [308, 169] width 13 height 13
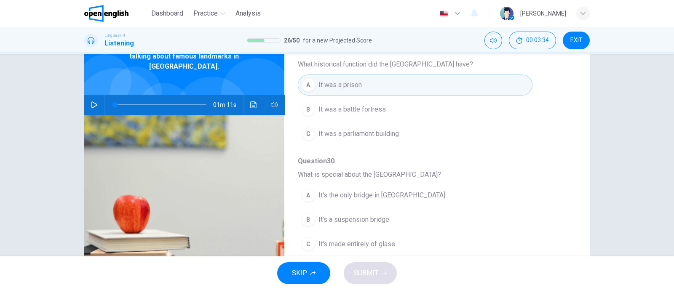
scroll to position [361, 0]
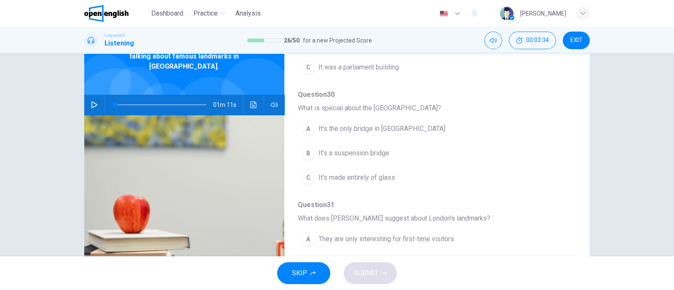
click at [311, 164] on div "A It's the only bridge in London B It's a suspension bridge C It's made entirel…" at bounding box center [430, 153] width 265 height 73
click at [312, 153] on div "B" at bounding box center [308, 153] width 13 height 13
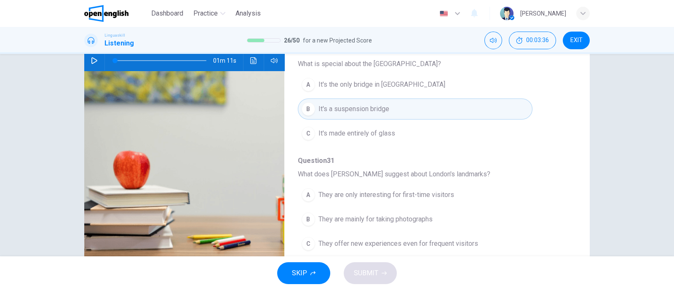
scroll to position [124, 0]
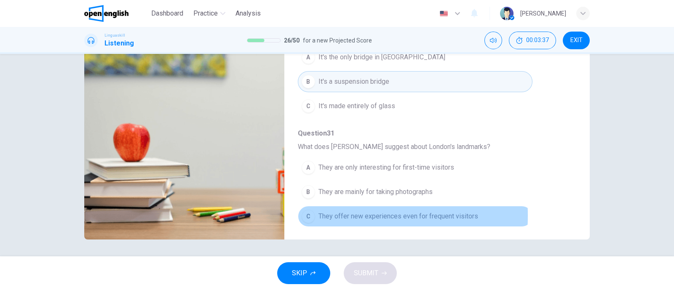
click at [314, 213] on button "C They offer new experiences even for frequent visitors" at bounding box center [415, 216] width 235 height 21
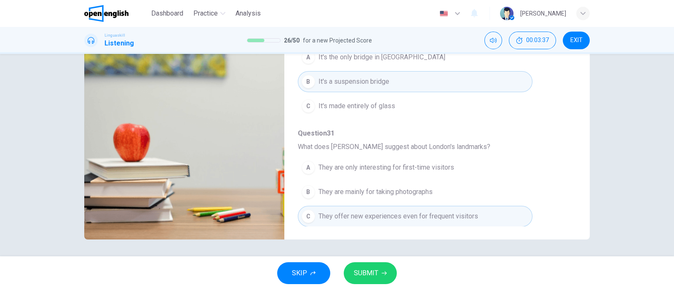
click at [384, 271] on button "SUBMIT" at bounding box center [370, 274] width 53 height 22
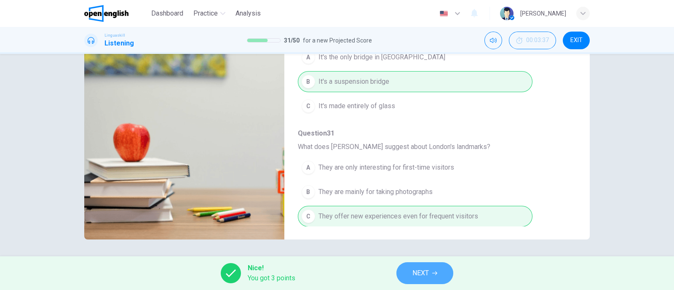
click at [422, 269] on span "NEXT" at bounding box center [421, 274] width 16 height 12
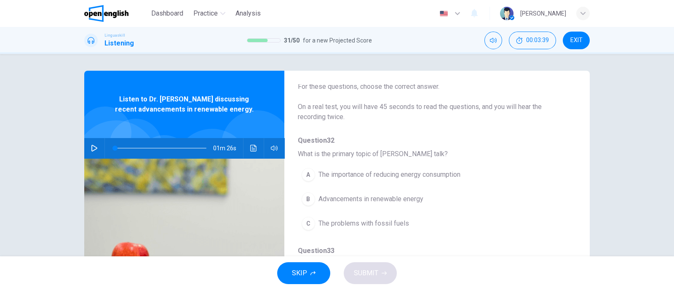
scroll to position [52, 0]
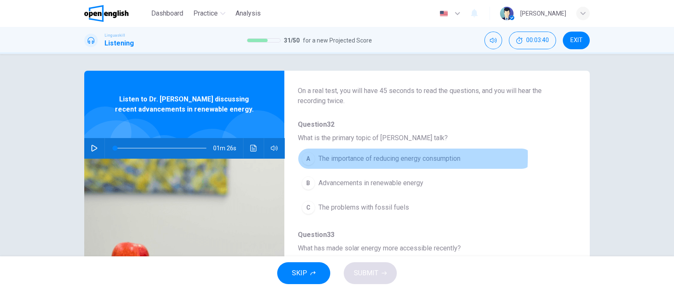
click at [305, 156] on div "A" at bounding box center [308, 158] width 13 height 13
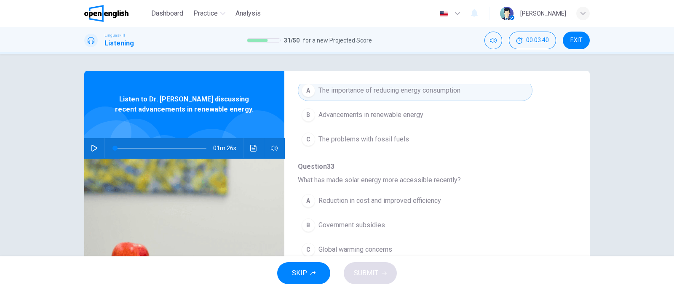
scroll to position [158, 0]
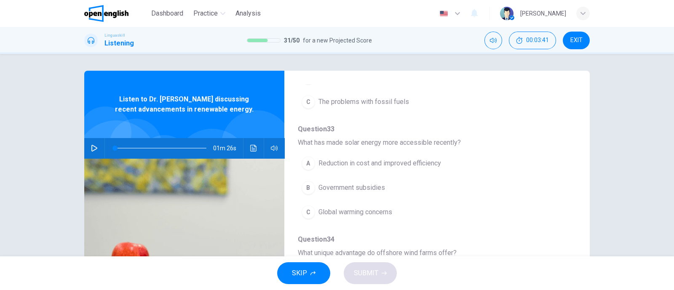
click at [94, 142] on button "button" at bounding box center [94, 148] width 13 height 20
click at [202, 149] on span at bounding box center [160, 148] width 91 height 12
type input "*"
click at [337, 176] on div "A Reduction in cost and improved efficiency B Government subsidies C Global war…" at bounding box center [430, 187] width 265 height 73
click at [337, 177] on button "B Government subsidies" at bounding box center [415, 187] width 235 height 21
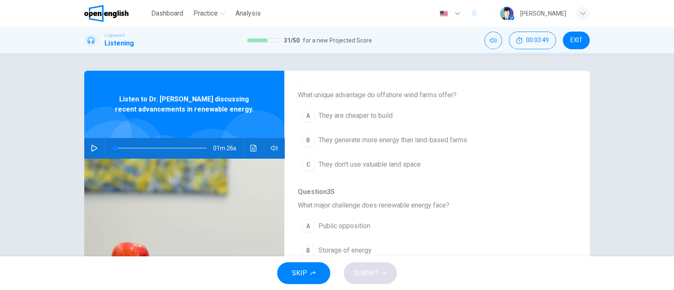
click at [343, 163] on span "They don't use valuable land space" at bounding box center [370, 165] width 102 height 10
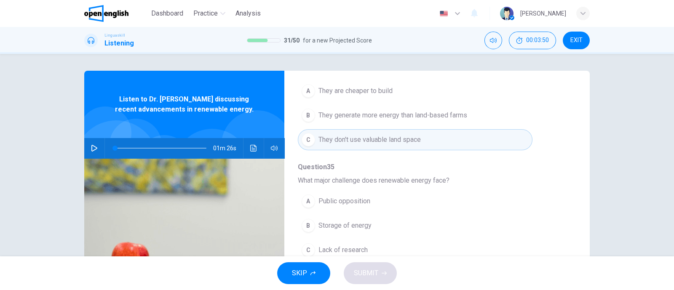
scroll to position [371, 0]
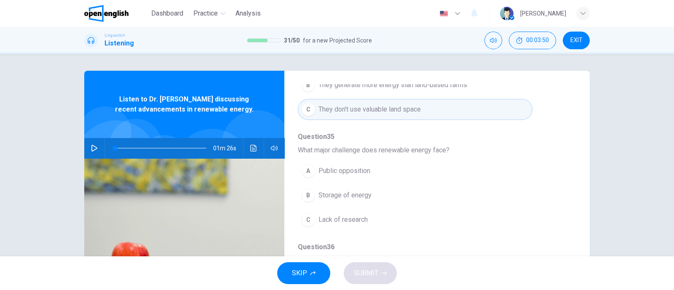
drag, startPoint x: 339, startPoint y: 219, endPoint x: 339, endPoint y: 215, distance: 4.7
click at [339, 219] on span "Lack of research" at bounding box center [343, 220] width 49 height 10
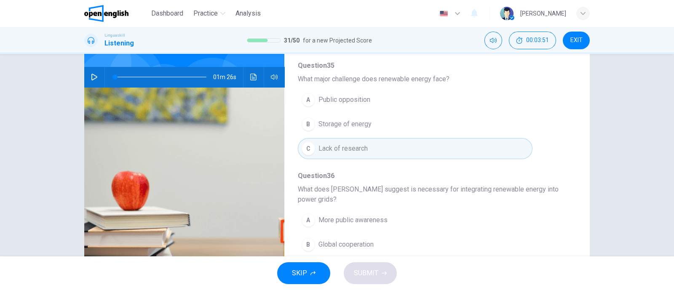
scroll to position [124, 0]
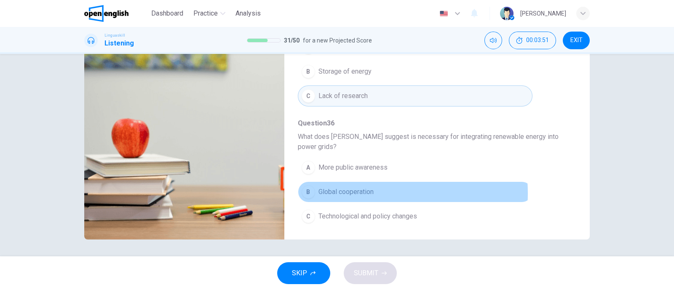
click at [352, 191] on span "Global cooperation" at bounding box center [346, 192] width 55 height 10
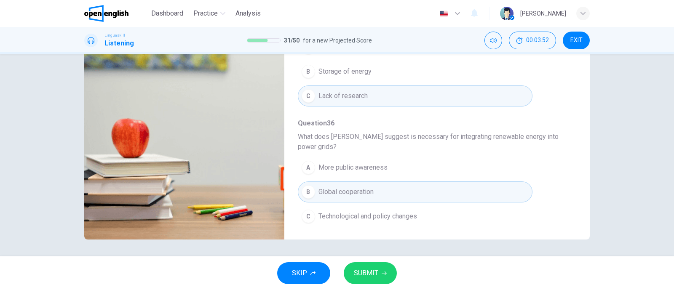
click at [373, 285] on div "SKIP SUBMIT" at bounding box center [337, 274] width 674 height 34
click at [373, 274] on span "SUBMIT" at bounding box center [366, 274] width 24 height 12
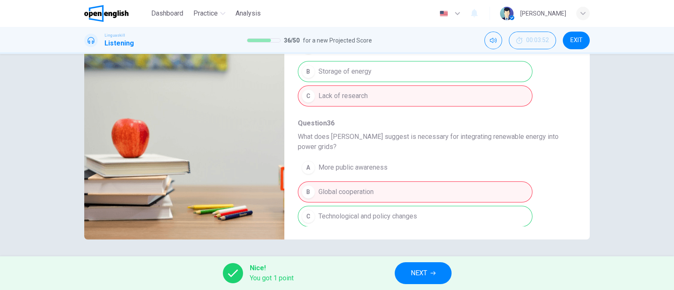
click at [421, 273] on span "NEXT" at bounding box center [419, 274] width 16 height 12
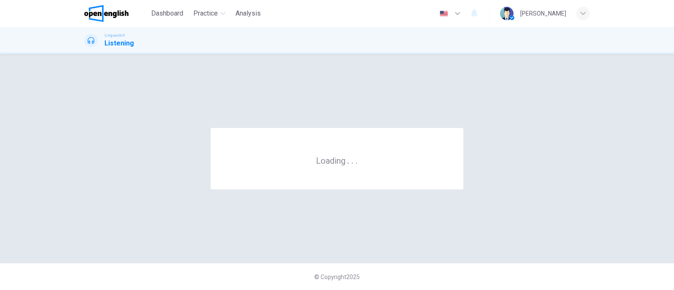
scroll to position [0, 0]
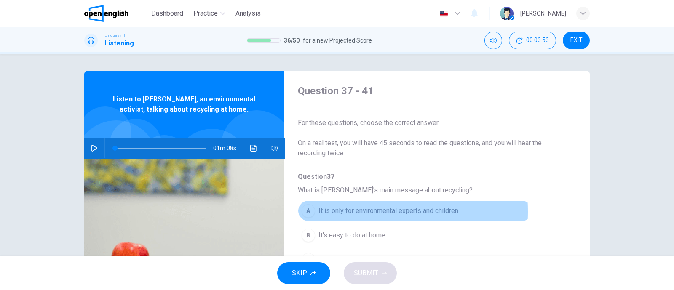
click at [304, 212] on div "A" at bounding box center [308, 210] width 13 height 13
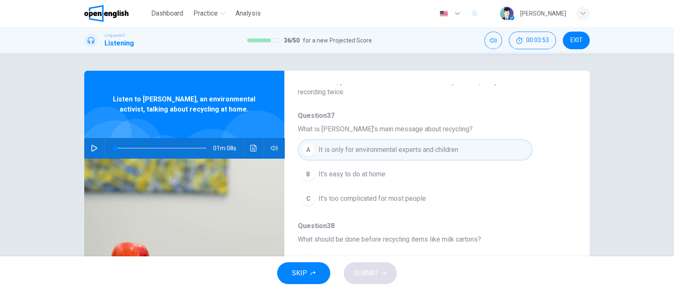
scroll to position [105, 0]
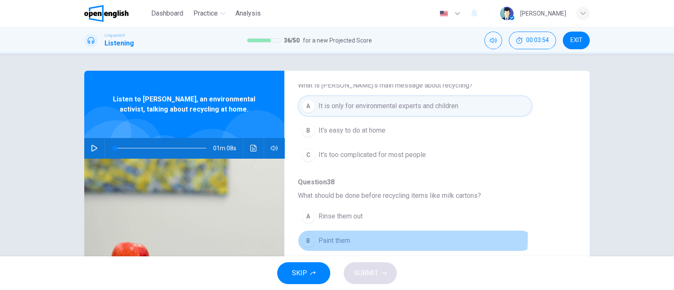
click at [306, 235] on div "B" at bounding box center [308, 240] width 13 height 13
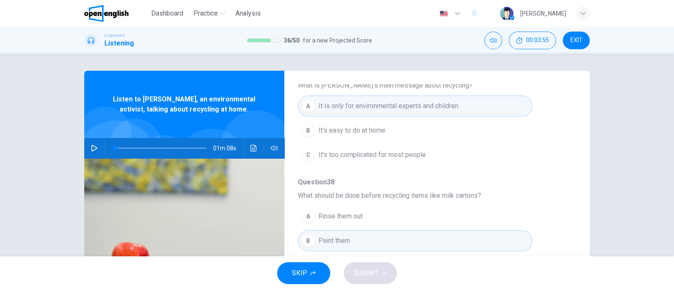
scroll to position [316, 0]
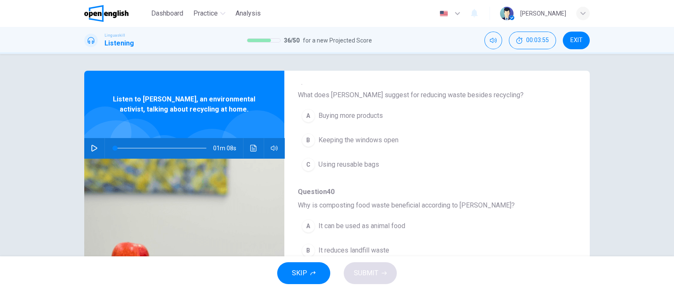
click at [306, 161] on div "C" at bounding box center [308, 164] width 13 height 13
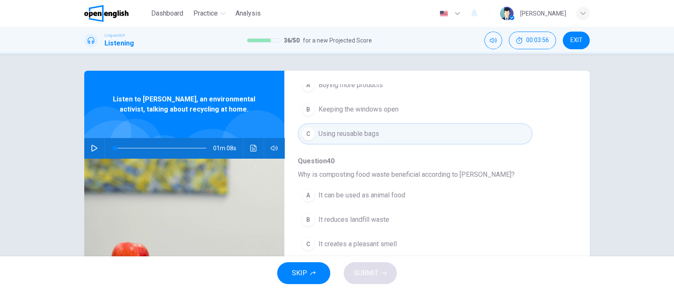
scroll to position [361, 0]
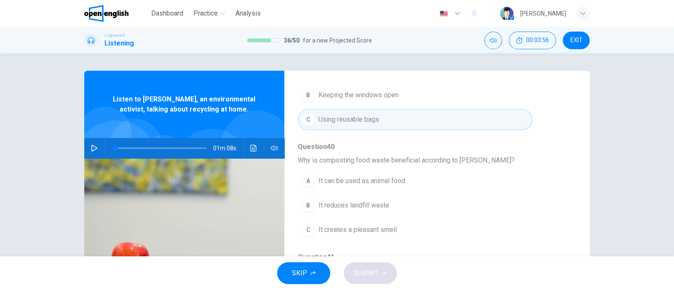
click at [305, 203] on div "B" at bounding box center [308, 205] width 13 height 13
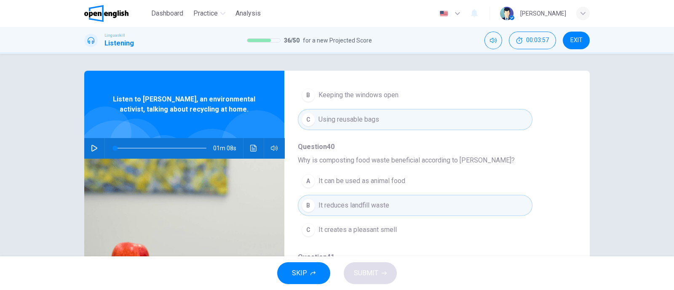
scroll to position [124, 0]
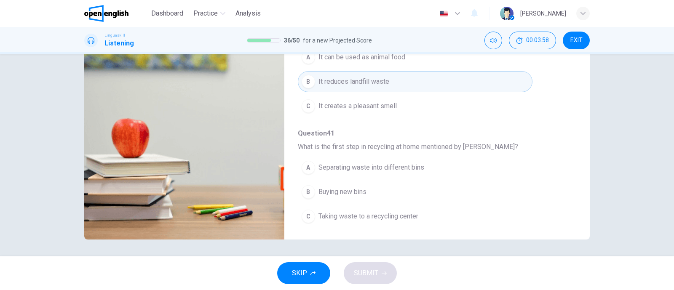
click at [308, 203] on div "A Separating waste into different bins B Buying new bins C Taking waste to a re…" at bounding box center [430, 192] width 265 height 73
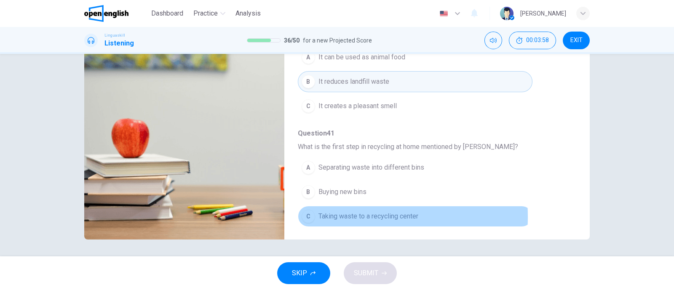
click at [310, 215] on div "C" at bounding box center [308, 216] width 13 height 13
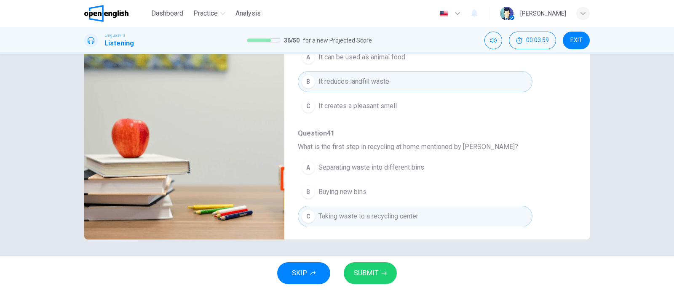
click at [386, 266] on button "SUBMIT" at bounding box center [370, 274] width 53 height 22
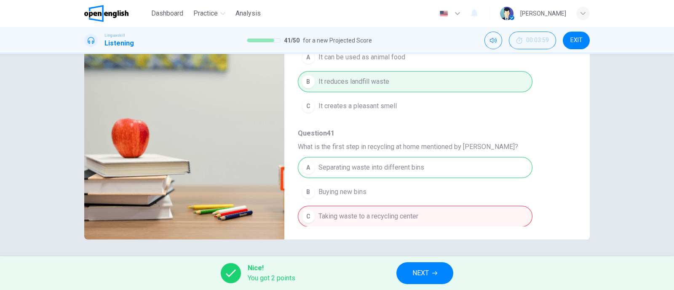
click at [424, 281] on button "NEXT" at bounding box center [425, 274] width 57 height 22
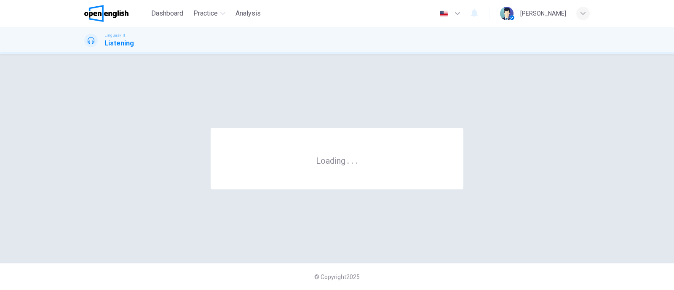
scroll to position [0, 0]
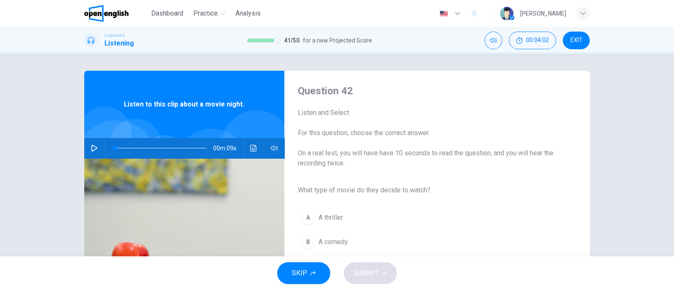
click at [93, 154] on button "button" at bounding box center [94, 148] width 13 height 20
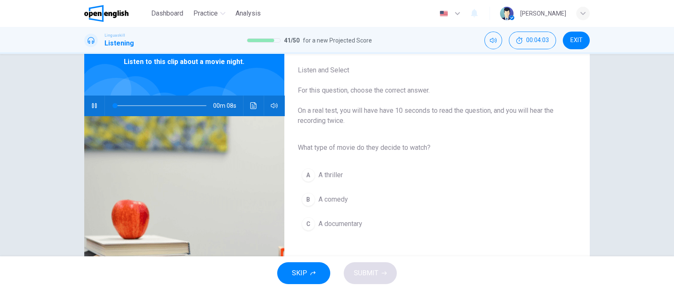
scroll to position [52, 0]
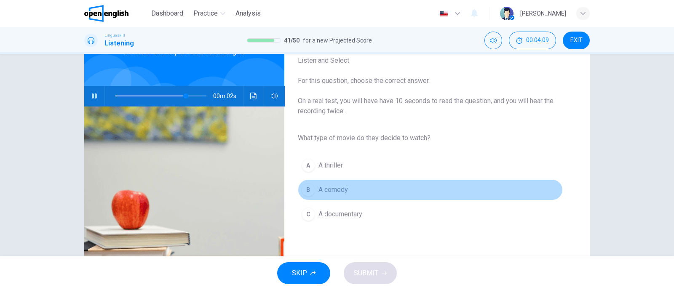
click at [306, 185] on div "B" at bounding box center [308, 189] width 13 height 13
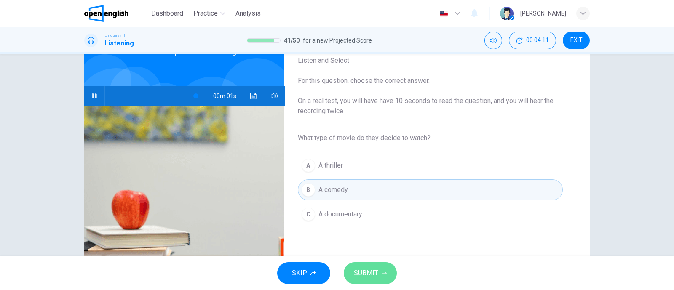
click at [379, 269] on button "SUBMIT" at bounding box center [370, 274] width 53 height 22
type input "*"
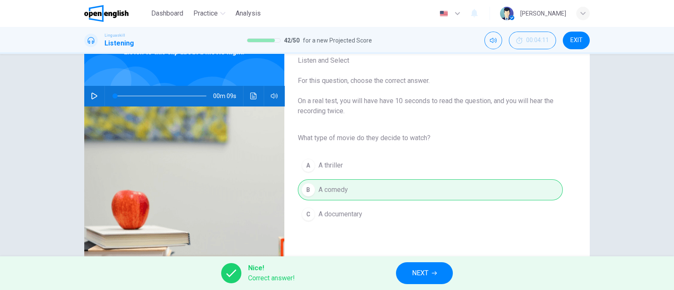
click at [427, 282] on button "NEXT" at bounding box center [424, 274] width 57 height 22
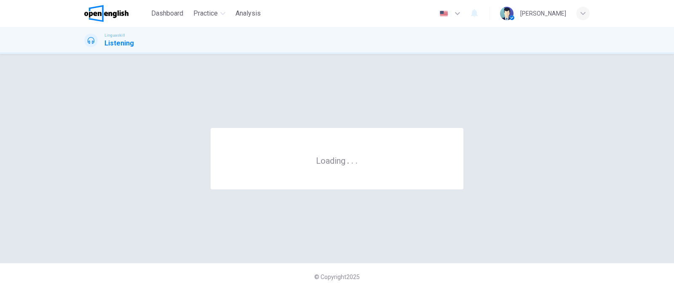
scroll to position [0, 0]
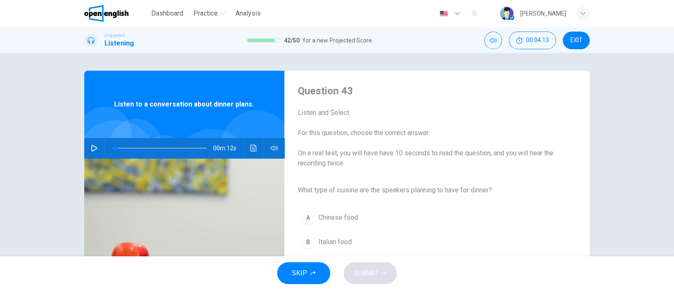
click at [91, 149] on icon "button" at bounding box center [94, 148] width 7 height 7
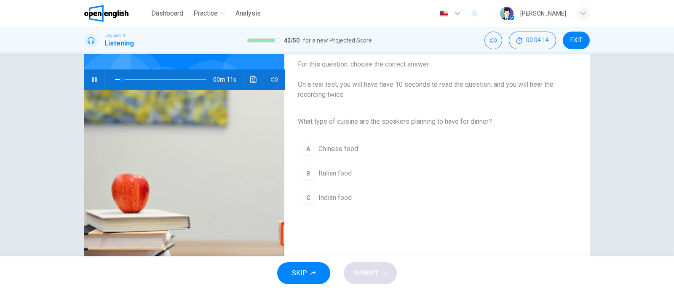
scroll to position [52, 0]
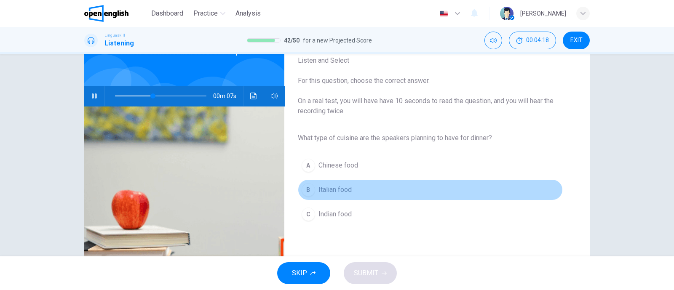
click at [344, 186] on span "Italian food" at bounding box center [335, 190] width 33 height 10
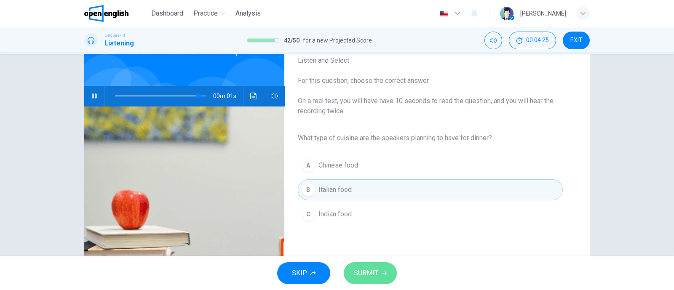
click at [387, 279] on button "SUBMIT" at bounding box center [370, 274] width 53 height 22
type input "*"
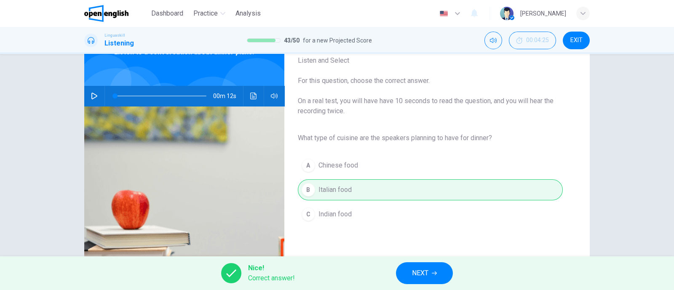
click at [416, 274] on span "NEXT" at bounding box center [420, 274] width 16 height 12
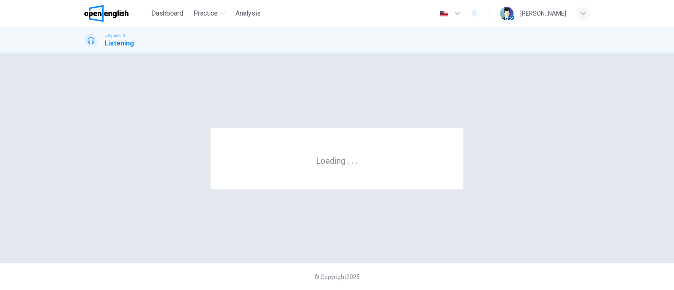
scroll to position [0, 0]
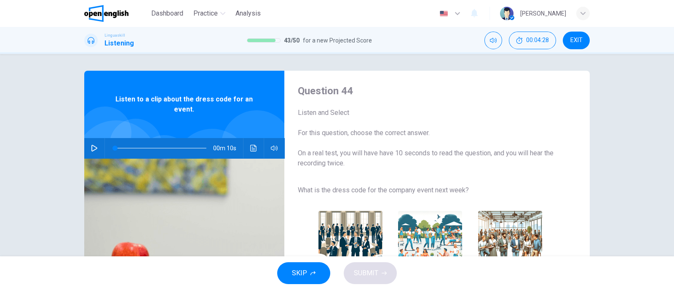
click at [94, 143] on button "button" at bounding box center [94, 148] width 13 height 20
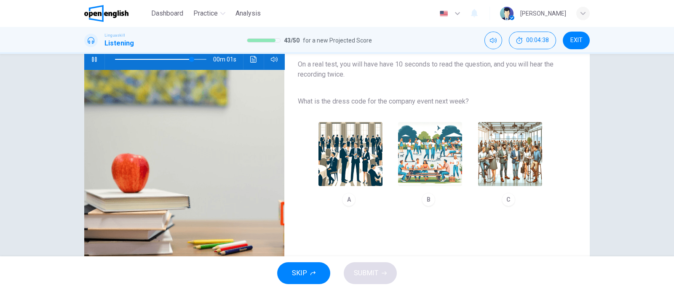
scroll to position [105, 0]
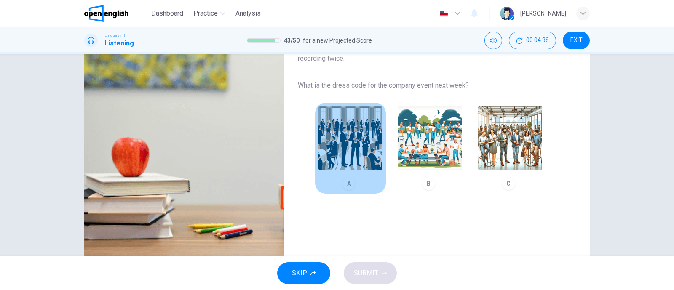
click at [353, 153] on img "button" at bounding box center [351, 138] width 64 height 64
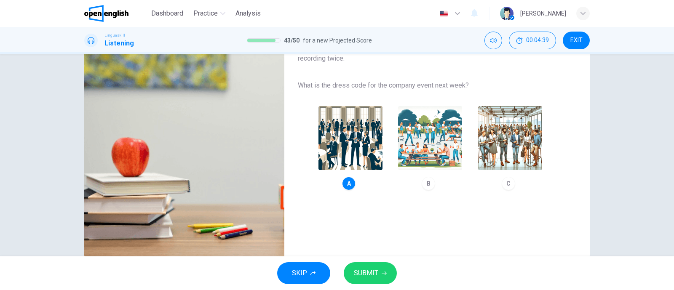
type input "*"
click at [383, 263] on button "SUBMIT" at bounding box center [370, 274] width 53 height 22
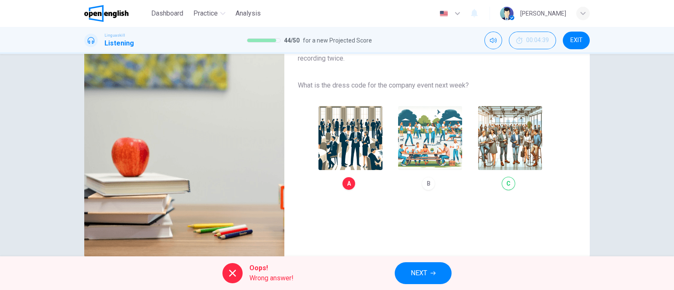
click at [446, 271] on button "NEXT" at bounding box center [423, 274] width 57 height 22
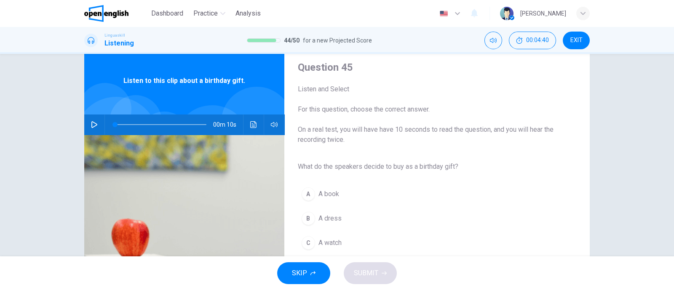
scroll to position [0, 0]
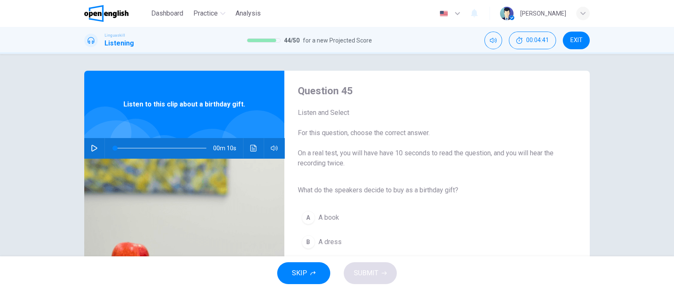
click at [95, 145] on button "button" at bounding box center [94, 148] width 13 height 20
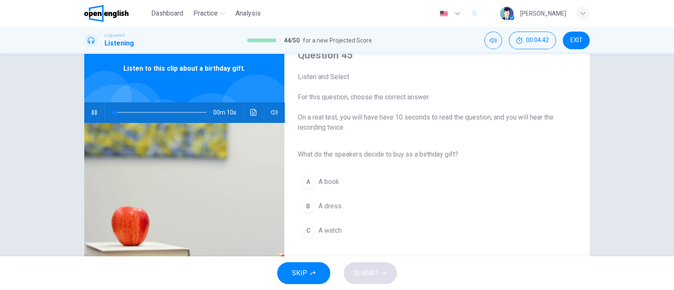
scroll to position [52, 0]
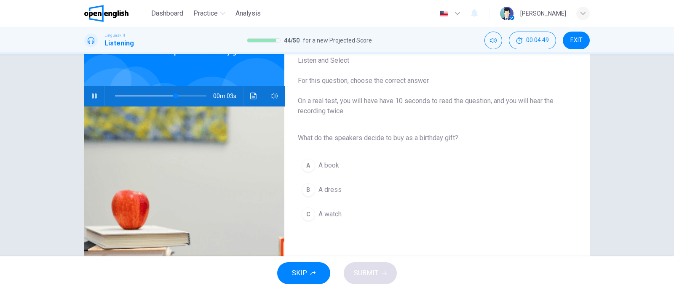
click at [309, 164] on div "A" at bounding box center [308, 165] width 13 height 13
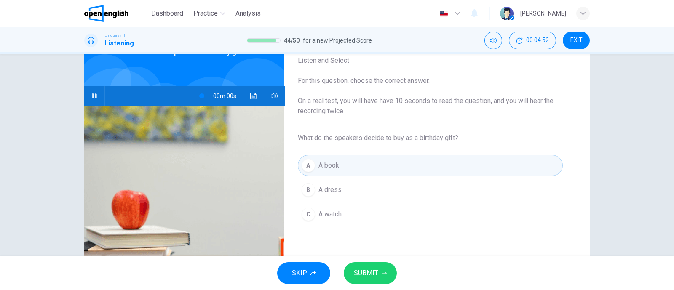
click at [381, 271] on button "SUBMIT" at bounding box center [370, 274] width 53 height 22
type input "*"
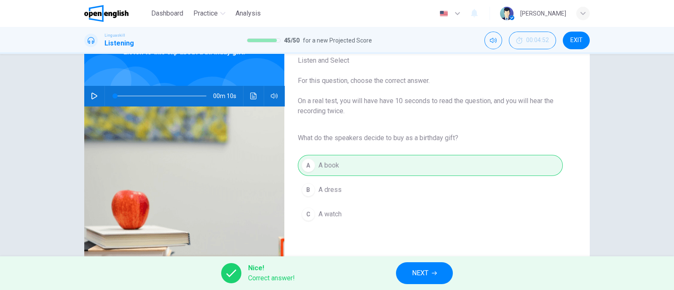
click at [428, 273] on span "NEXT" at bounding box center [420, 274] width 16 height 12
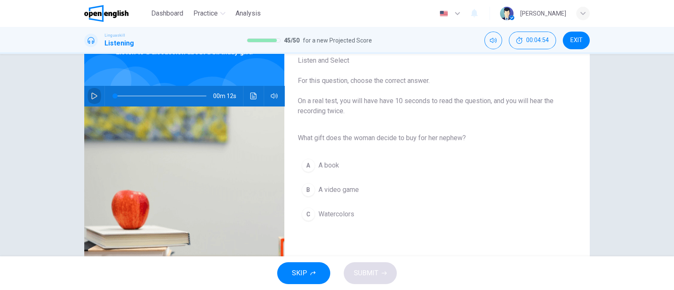
click at [91, 101] on button "button" at bounding box center [94, 96] width 13 height 20
click at [116, 98] on span at bounding box center [118, 96] width 5 height 5
click at [97, 98] on button "button" at bounding box center [94, 96] width 13 height 20
click at [353, 210] on button "C Watercolors" at bounding box center [430, 214] width 265 height 21
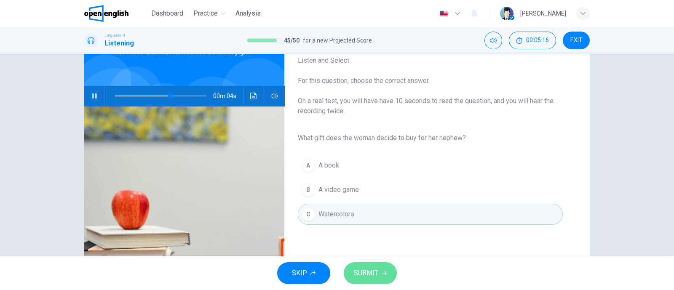
click at [391, 278] on button "SUBMIT" at bounding box center [370, 274] width 53 height 22
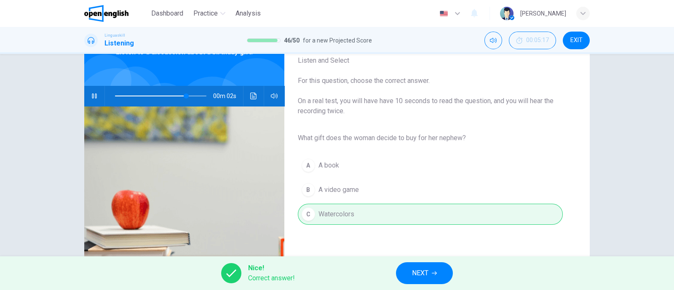
type input "**"
click at [407, 271] on button "NEXT" at bounding box center [424, 274] width 57 height 22
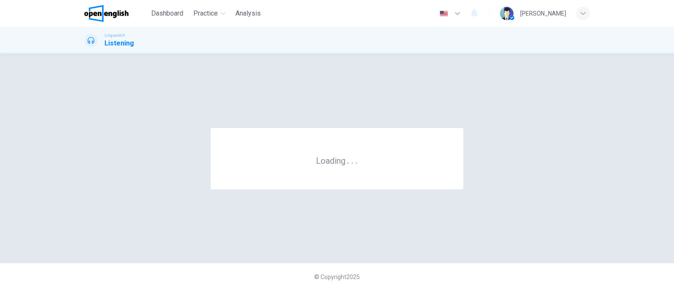
scroll to position [0, 0]
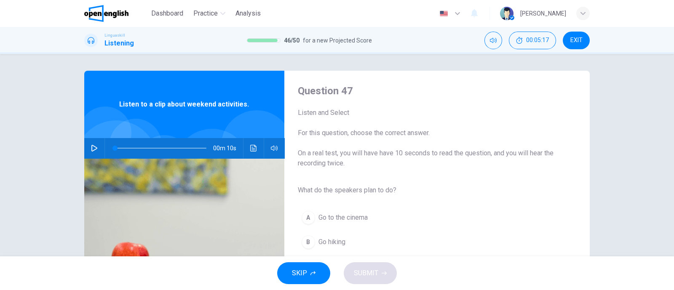
click at [97, 145] on button "button" at bounding box center [94, 148] width 13 height 20
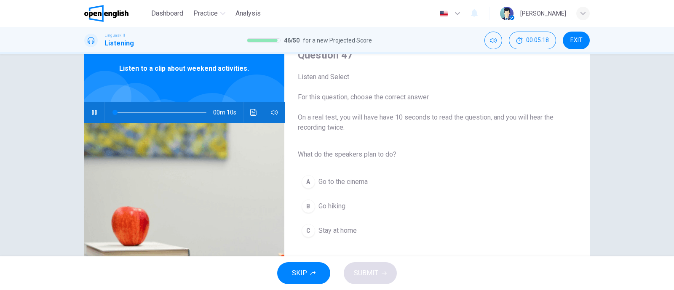
scroll to position [52, 0]
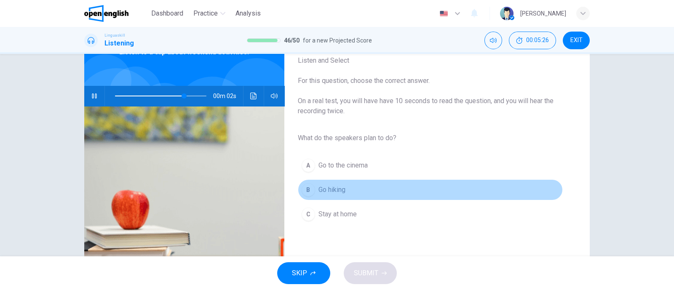
click at [319, 197] on button "B Go hiking" at bounding box center [430, 190] width 265 height 21
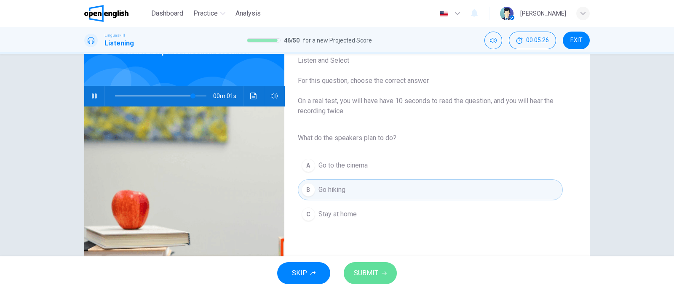
click at [381, 277] on button "SUBMIT" at bounding box center [370, 274] width 53 height 22
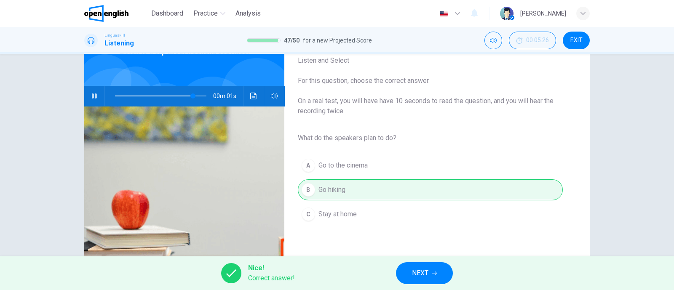
type input "**"
click at [424, 271] on span "NEXT" at bounding box center [420, 274] width 16 height 12
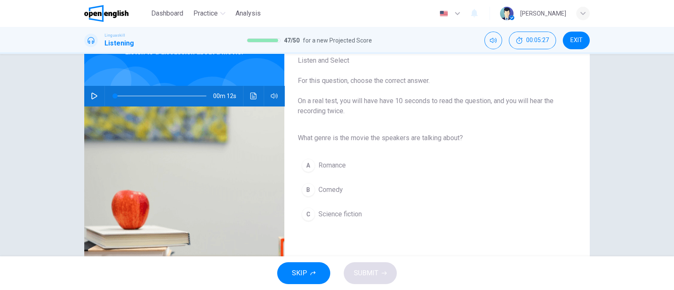
click at [91, 89] on button "button" at bounding box center [94, 96] width 13 height 20
click at [351, 219] on button "C Science fiction" at bounding box center [430, 214] width 265 height 21
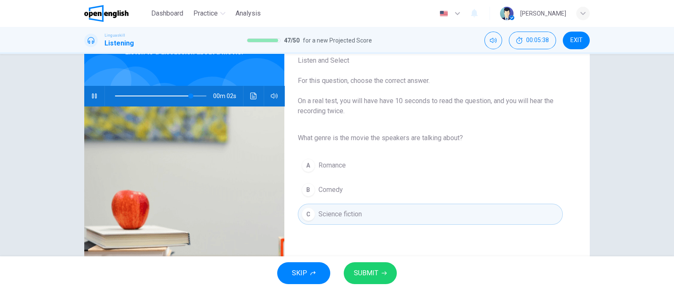
click at [385, 268] on button "SUBMIT" at bounding box center [370, 274] width 53 height 22
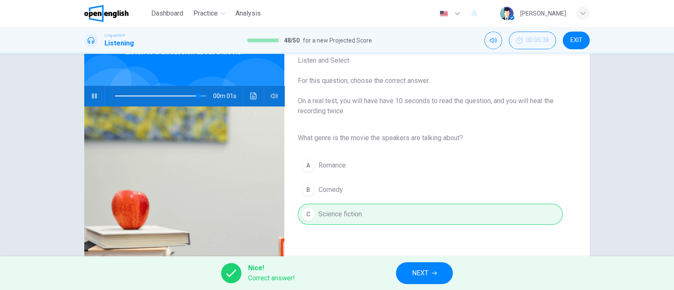
type input "*"
click at [426, 263] on button "NEXT" at bounding box center [424, 274] width 57 height 22
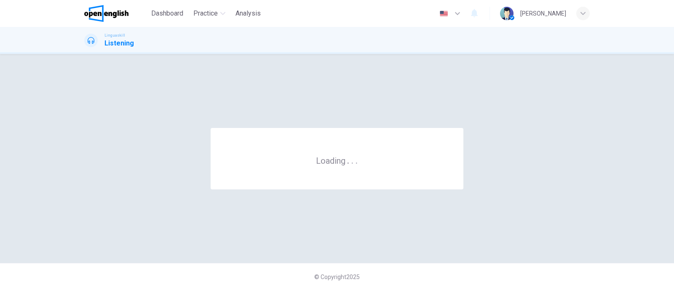
scroll to position [0, 0]
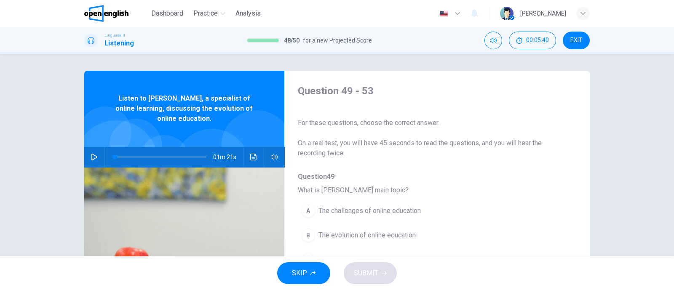
click at [202, 156] on span at bounding box center [160, 157] width 91 height 12
click at [97, 157] on button "button" at bounding box center [94, 157] width 13 height 20
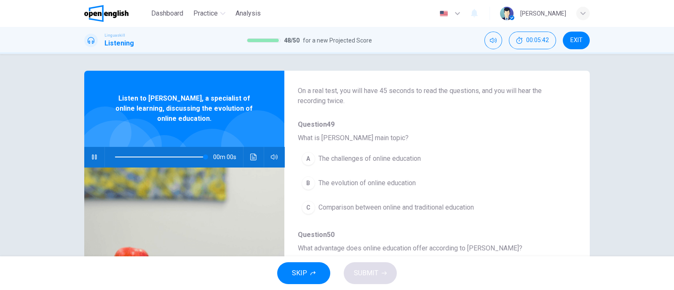
click at [312, 153] on button "A The challenges of online education" at bounding box center [415, 158] width 235 height 21
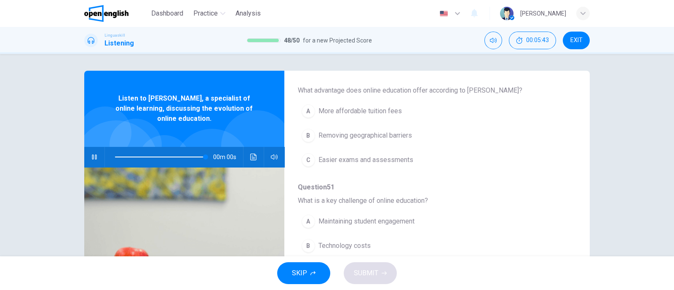
type input "*"
click at [312, 155] on button "C Easier exams and assessments" at bounding box center [415, 160] width 235 height 21
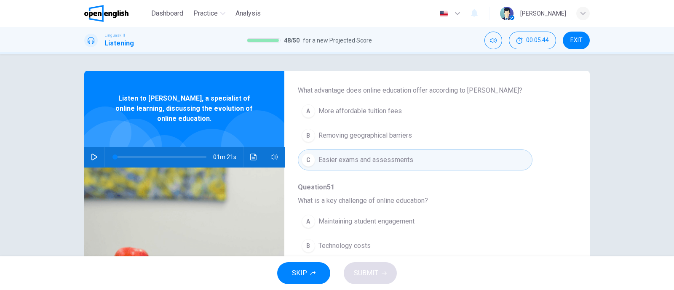
scroll to position [263, 0]
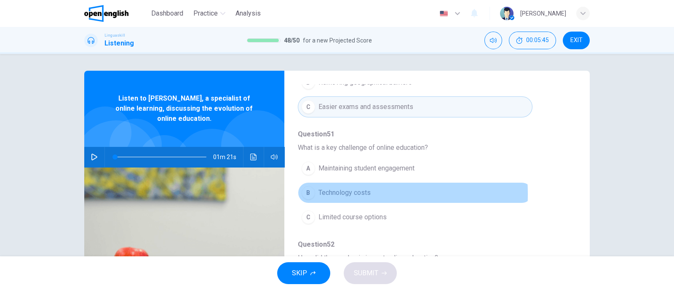
click at [323, 193] on span "Technology costs" at bounding box center [345, 193] width 52 height 10
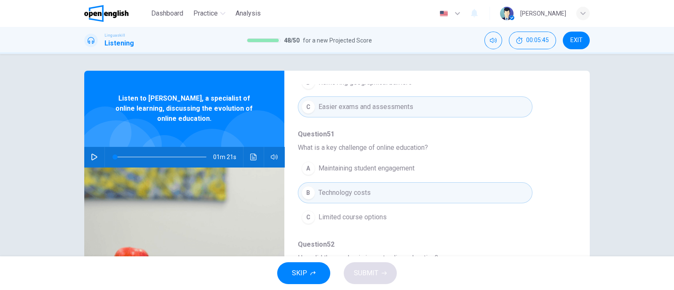
scroll to position [361, 0]
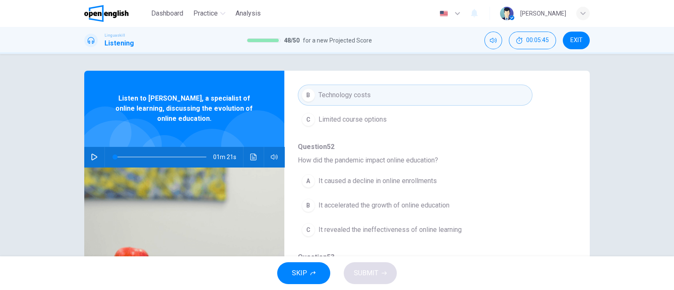
click at [329, 177] on span "It caused a decline in online enrollments" at bounding box center [378, 181] width 118 height 10
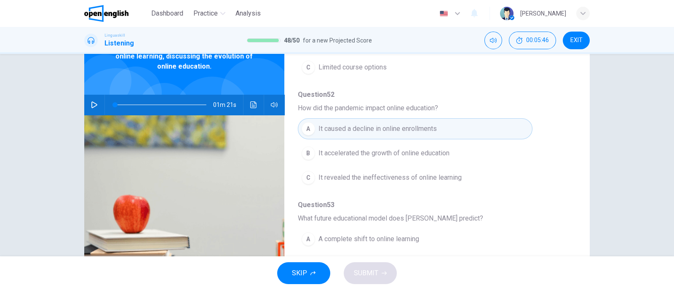
scroll to position [105, 0]
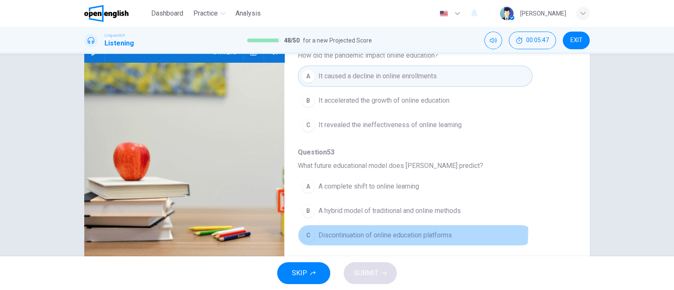
click at [341, 227] on button "C Discontinuation of online education platforms" at bounding box center [415, 235] width 235 height 21
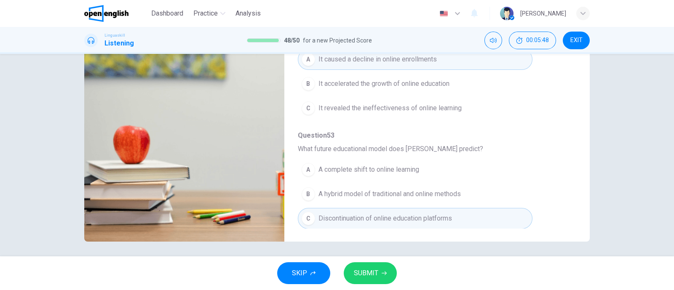
scroll to position [124, 0]
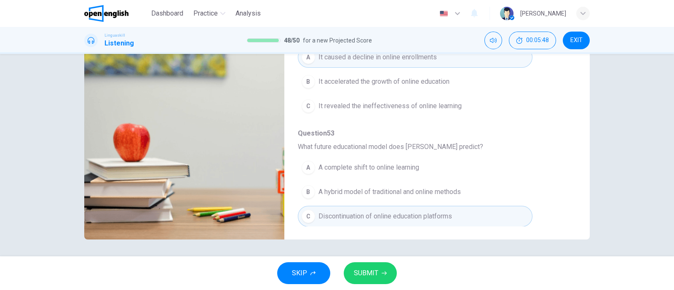
click at [366, 268] on span "SUBMIT" at bounding box center [366, 274] width 24 height 12
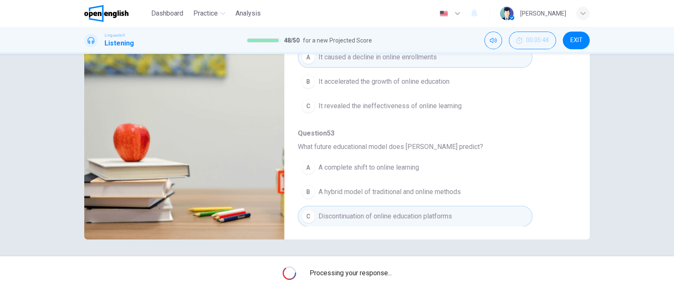
scroll to position [0, 0]
